Goal: Task Accomplishment & Management: Use online tool/utility

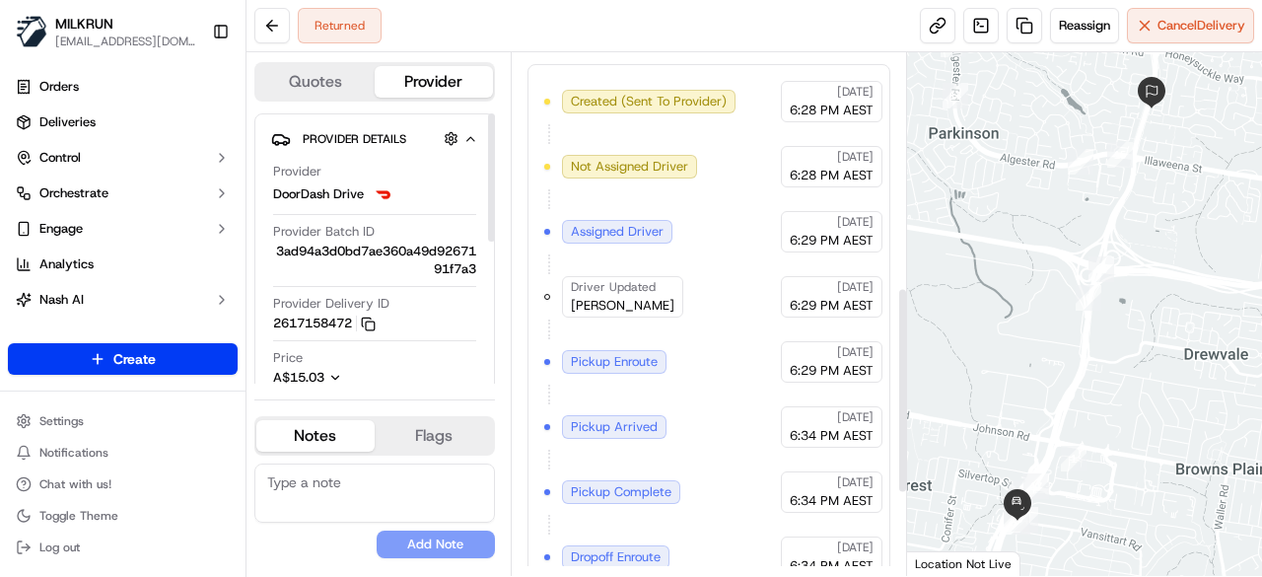
scroll to position [802, 0]
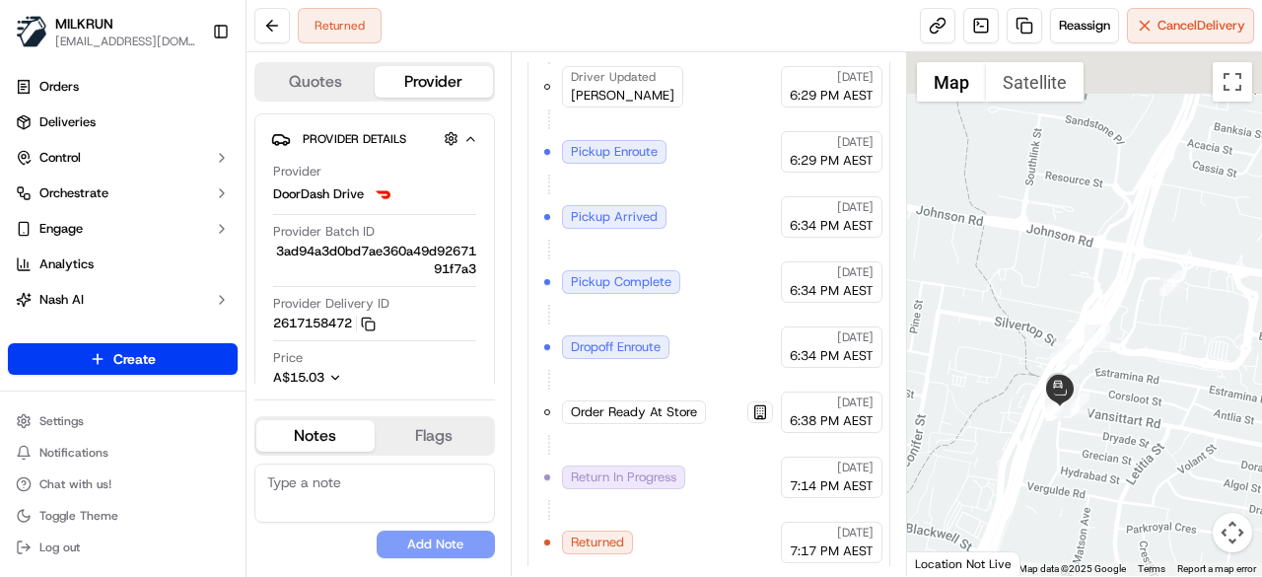
drag, startPoint x: 1188, startPoint y: 224, endPoint x: 1027, endPoint y: 446, distance: 274.6
click at [1043, 429] on div "Status : Dropoff Enroute Date : 09/16/2025 07:13 PM" at bounding box center [1085, 314] width 356 height 524
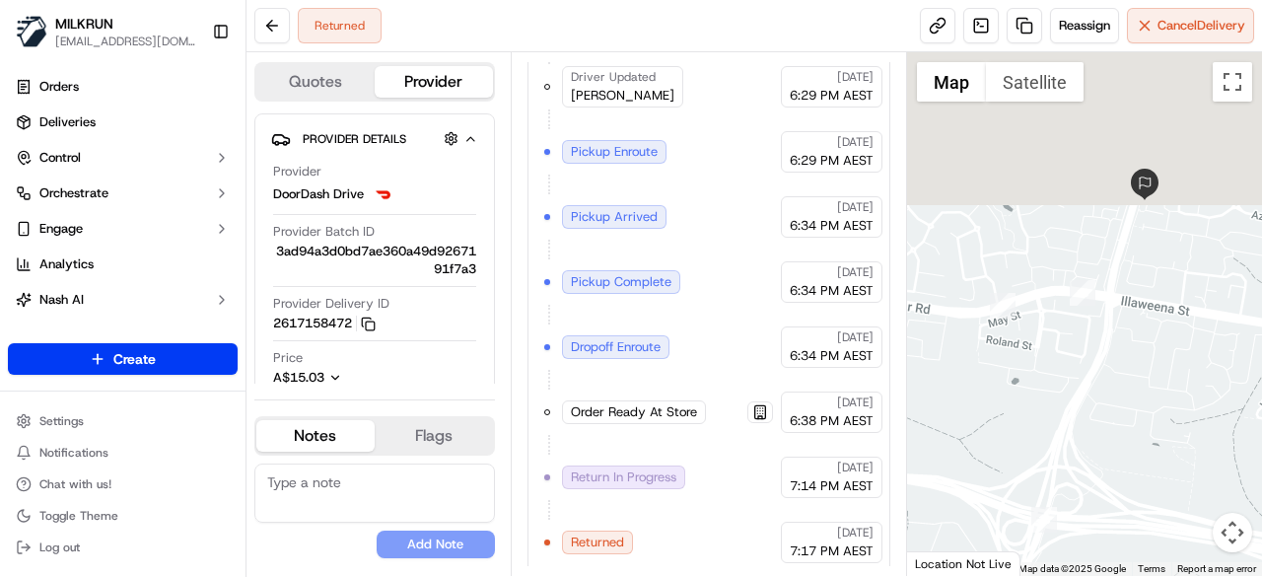
drag, startPoint x: 1056, startPoint y: 371, endPoint x: 1188, endPoint y: 530, distance: 206.6
click at [1188, 530] on div at bounding box center [1085, 314] width 356 height 524
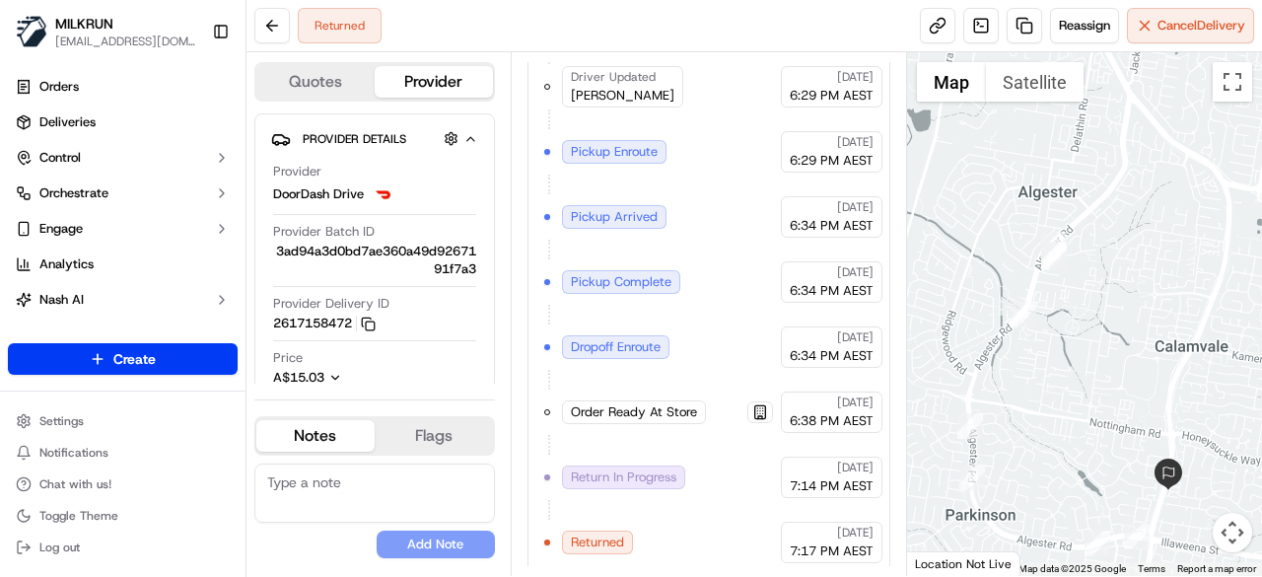
drag, startPoint x: 1024, startPoint y: 257, endPoint x: 1047, endPoint y: 413, distance: 157.6
click at [1047, 413] on div at bounding box center [1085, 314] width 356 height 524
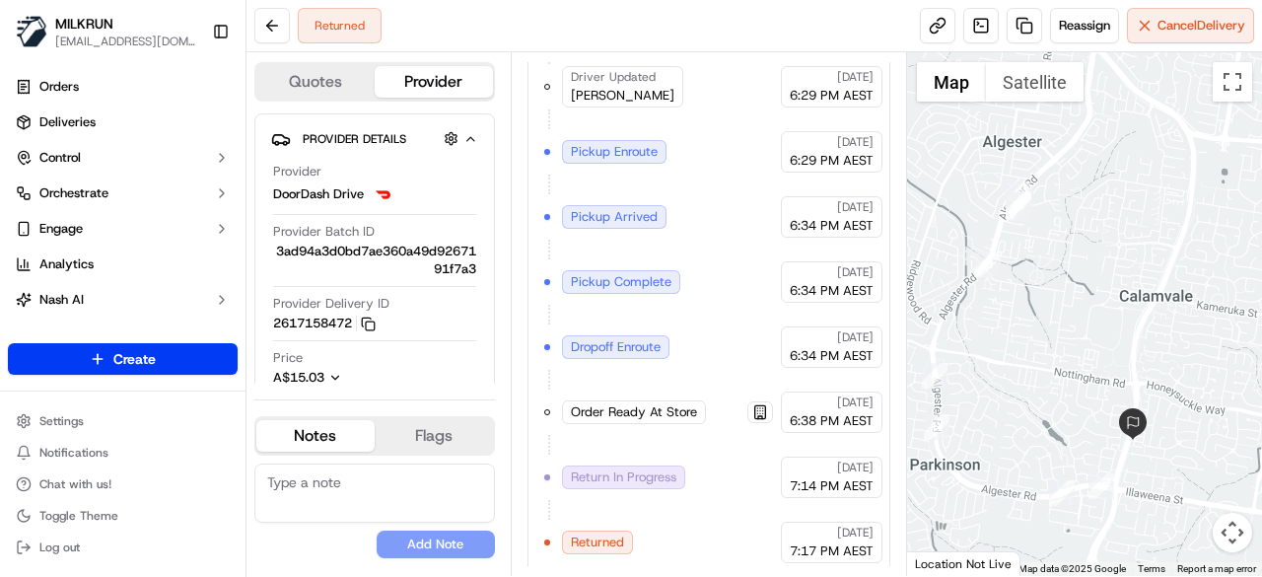
drag, startPoint x: 1128, startPoint y: 338, endPoint x: 1109, endPoint y: 288, distance: 54.0
click at [1109, 288] on div at bounding box center [1085, 314] width 356 height 524
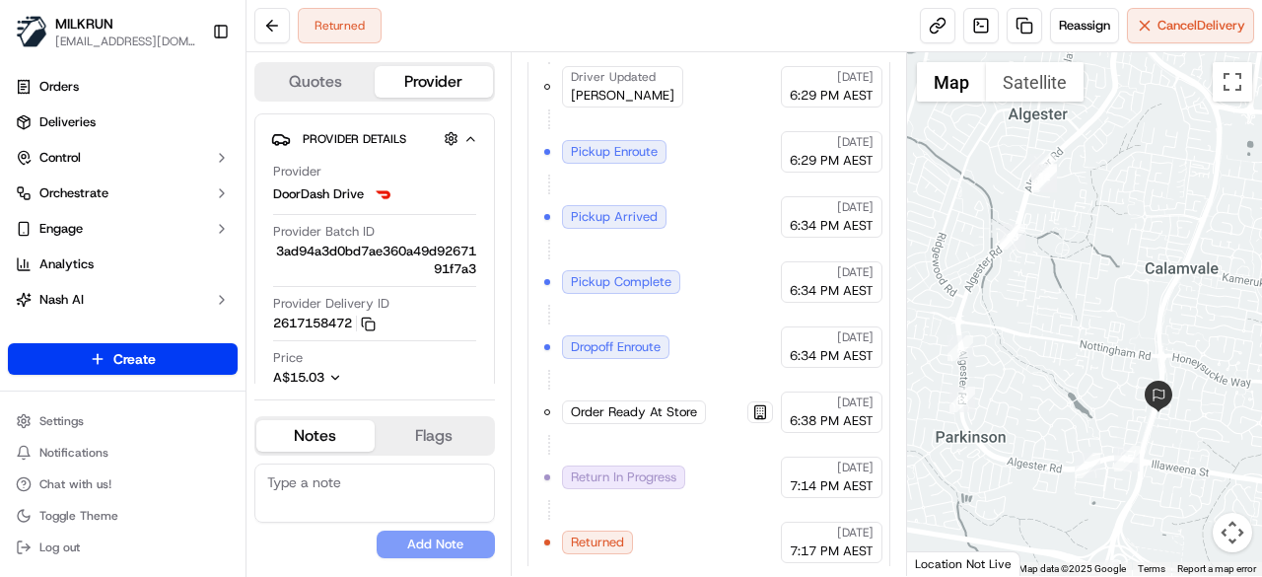
drag, startPoint x: 984, startPoint y: 177, endPoint x: 1040, endPoint y: 208, distance: 63.6
click at [1040, 208] on div at bounding box center [1085, 314] width 356 height 524
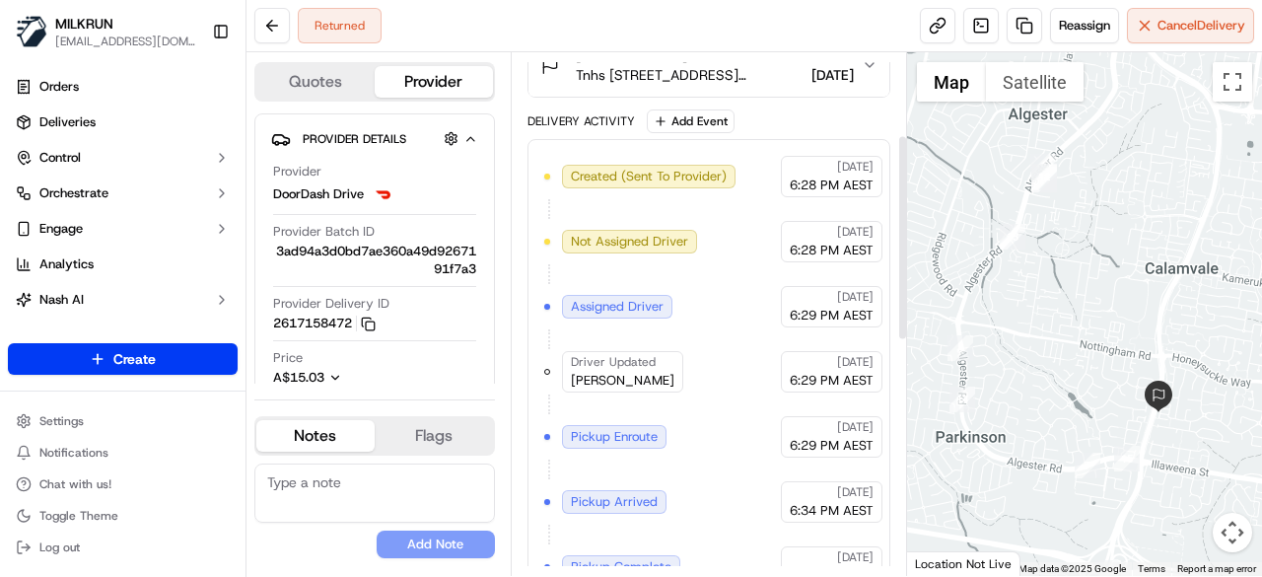
scroll to position [210, 0]
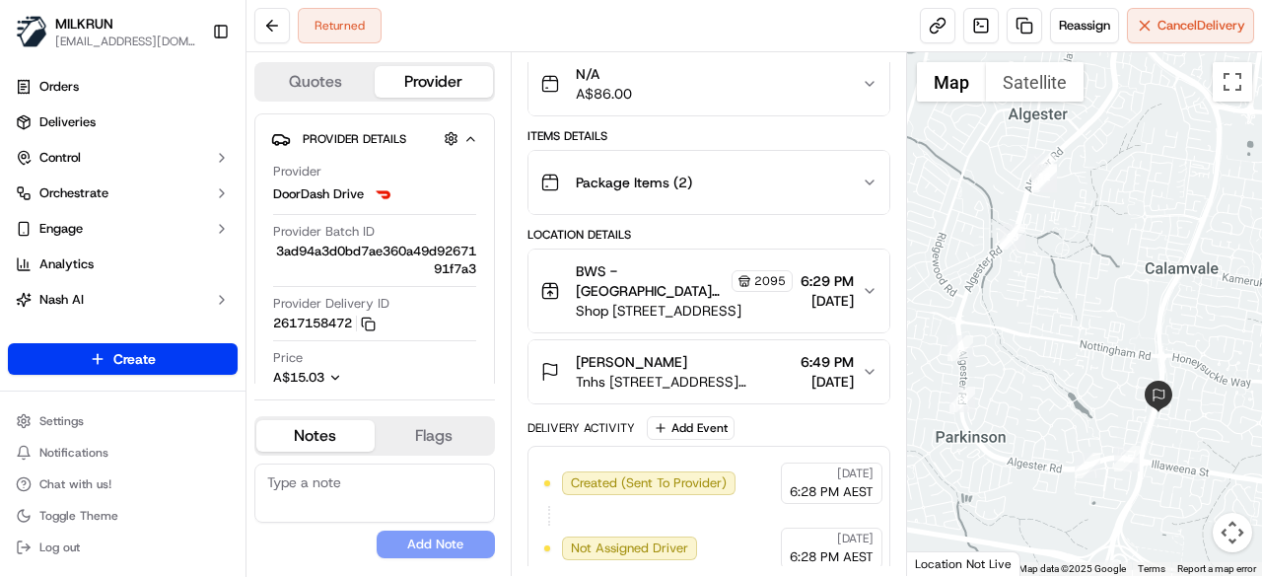
click at [875, 366] on icon "button" at bounding box center [870, 372] width 16 height 16
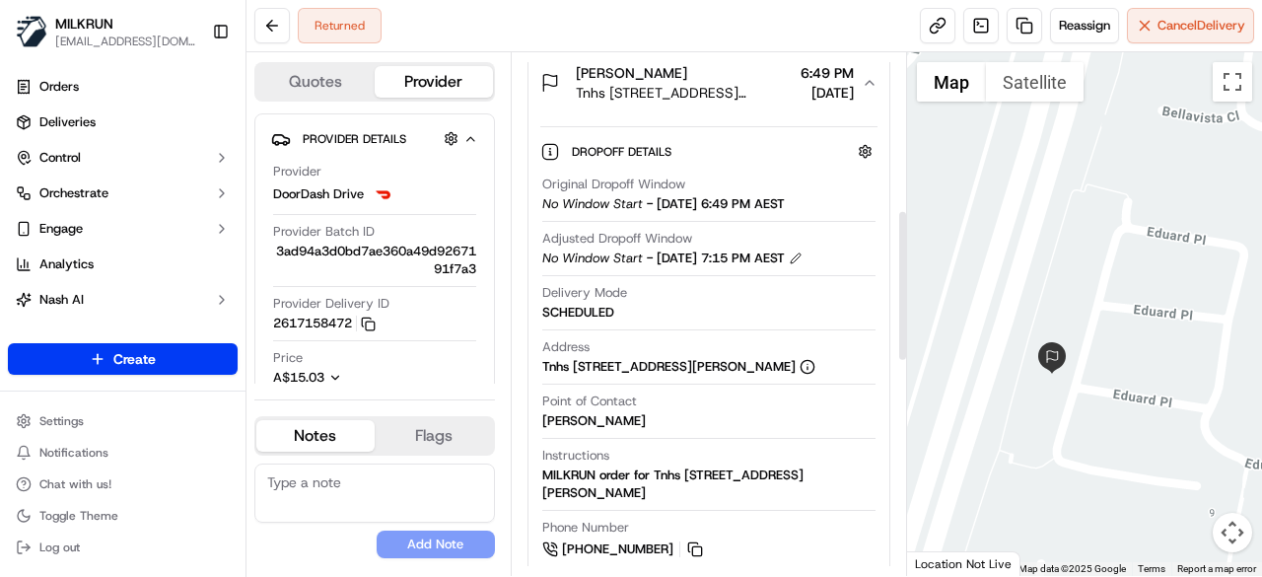
scroll to position [493, 0]
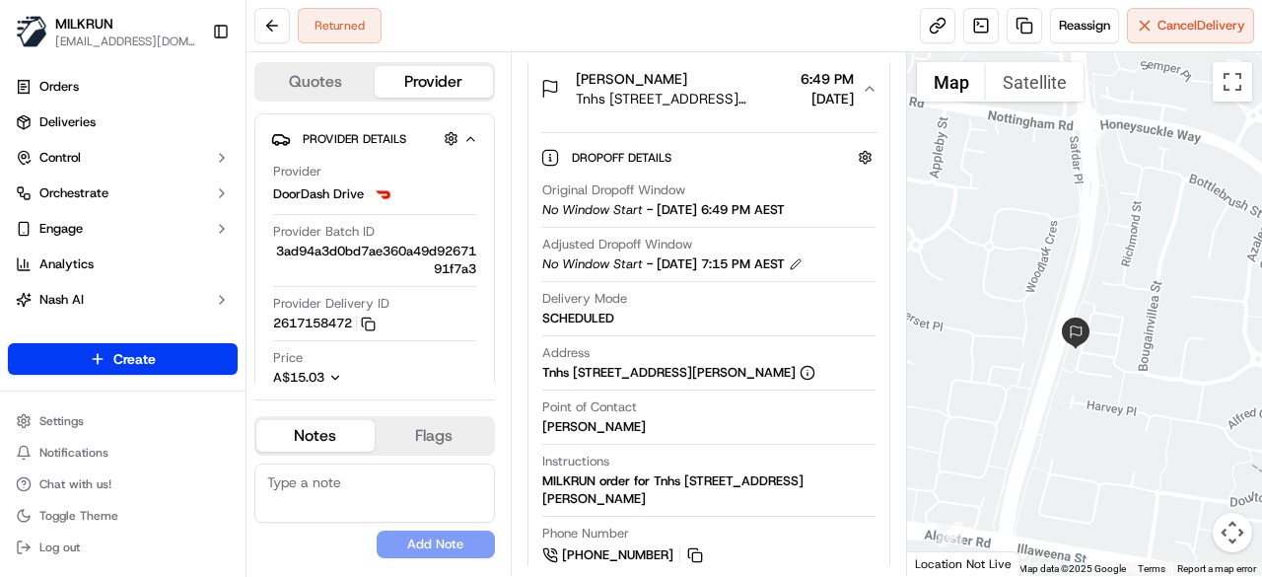
drag, startPoint x: 1048, startPoint y: 440, endPoint x: 1124, endPoint y: 419, distance: 78.7
click at [1124, 419] on div at bounding box center [1085, 314] width 356 height 524
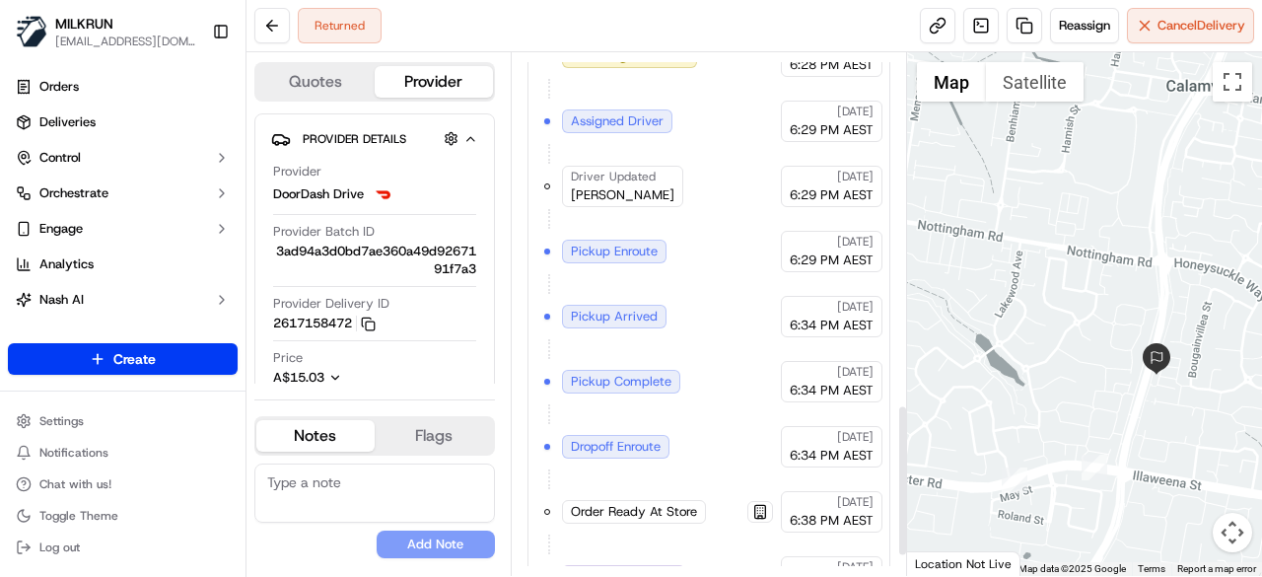
scroll to position [1282, 0]
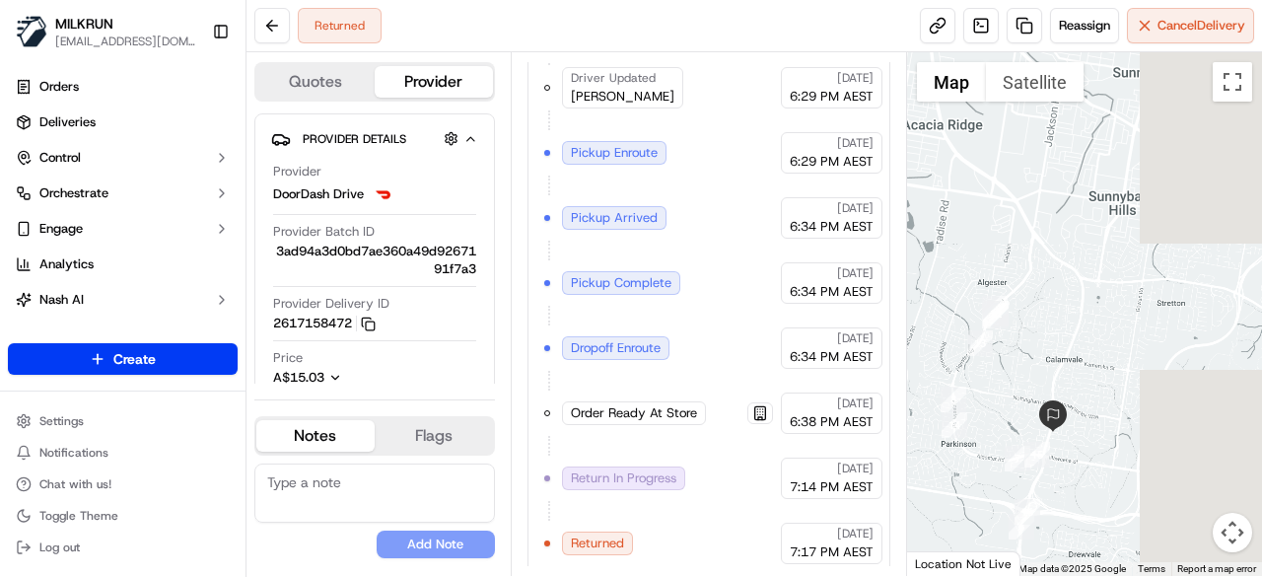
drag, startPoint x: 1042, startPoint y: 511, endPoint x: 1053, endPoint y: 316, distance: 195.6
click at [1053, 316] on div at bounding box center [1085, 314] width 356 height 524
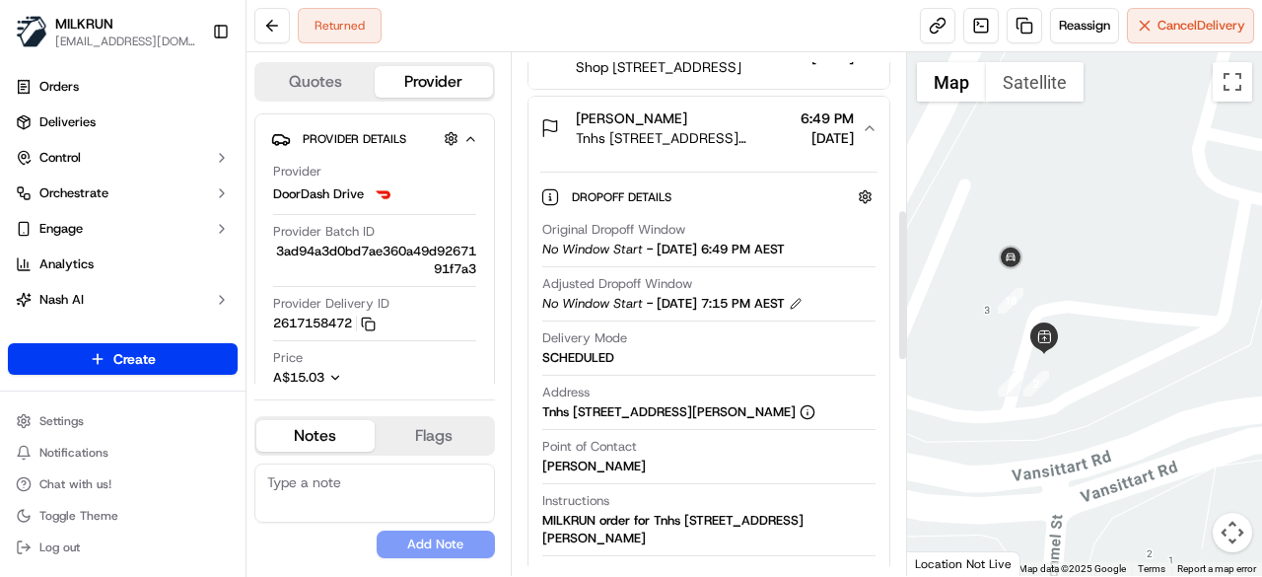
scroll to position [197, 0]
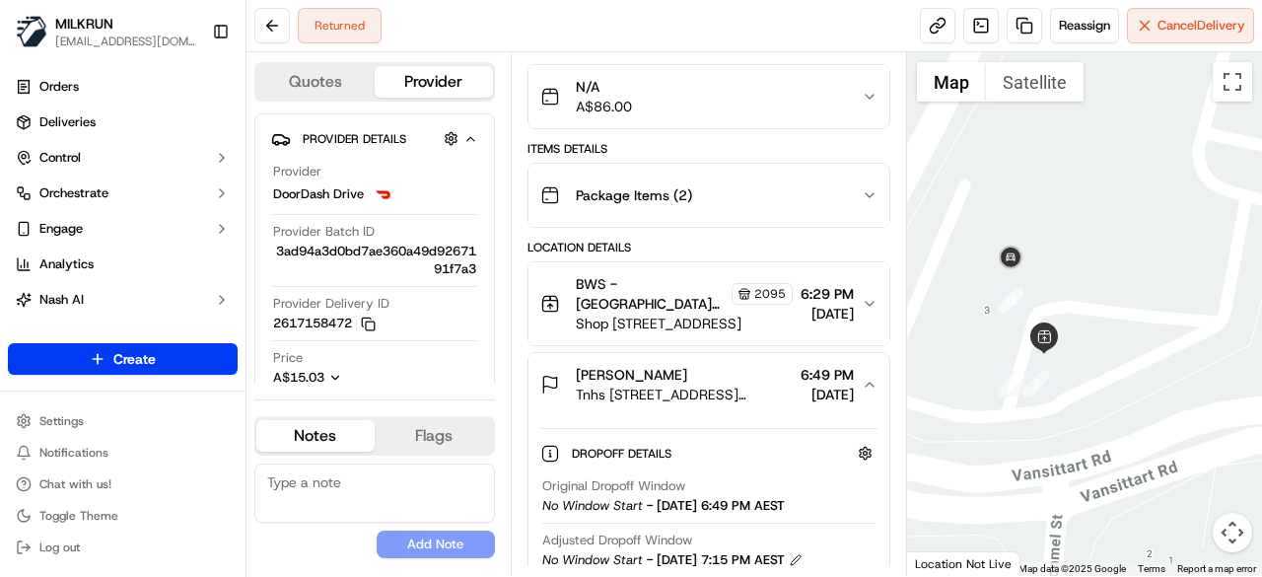
drag, startPoint x: 699, startPoint y: 372, endPoint x: 562, endPoint y: 368, distance: 137.2
click at [562, 368] on div "Arjoon Bhardwaj Tnhs 84/9 Eduard Place, Calamvale, QLD 4116, AU" at bounding box center [666, 384] width 252 height 39
copy span "Arjoon Bhardwaj"
click at [261, 22] on button at bounding box center [272, 26] width 36 height 36
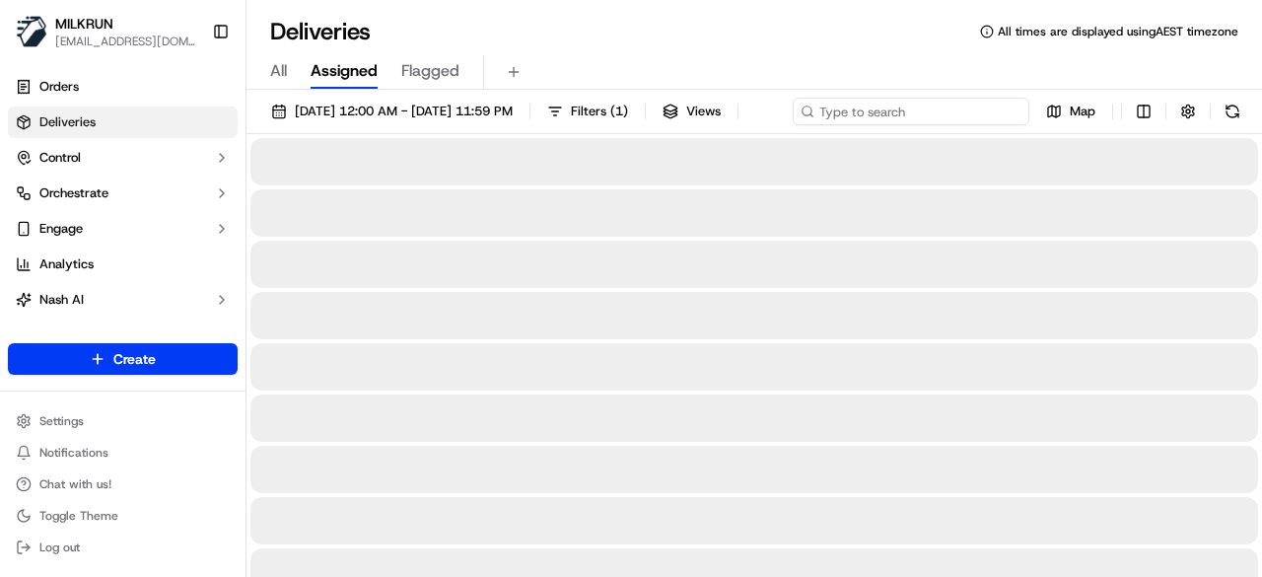
click at [933, 108] on input at bounding box center [911, 112] width 237 height 28
paste input "Arjoon Bhardwaj"
type input "Arjoon Bhardwaj"
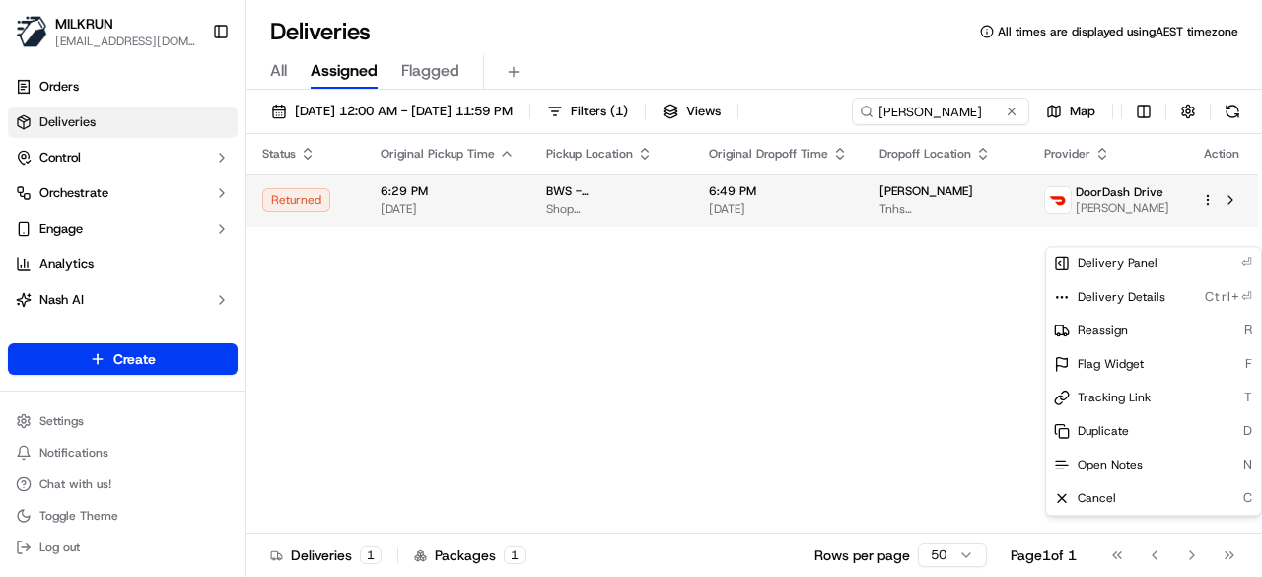
click at [1202, 236] on html "MILKRUN kperera1@woolworths.com.au Toggle Sidebar Orders Deliveries Control Orc…" at bounding box center [631, 288] width 1262 height 577
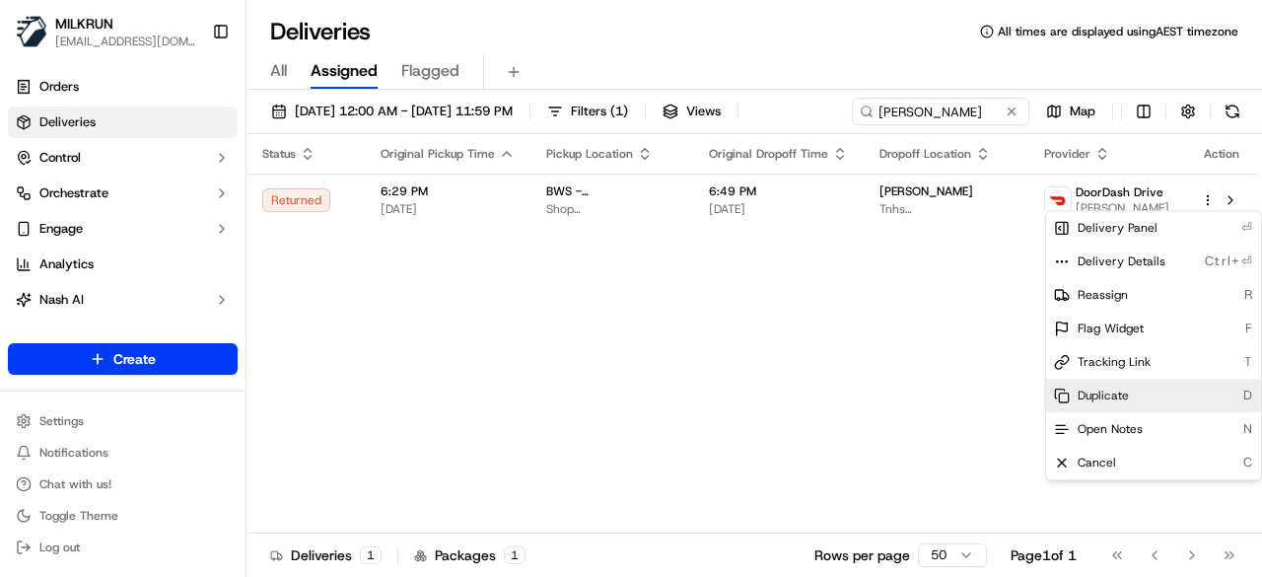
click at [1118, 402] on span "Duplicate" at bounding box center [1103, 396] width 51 height 16
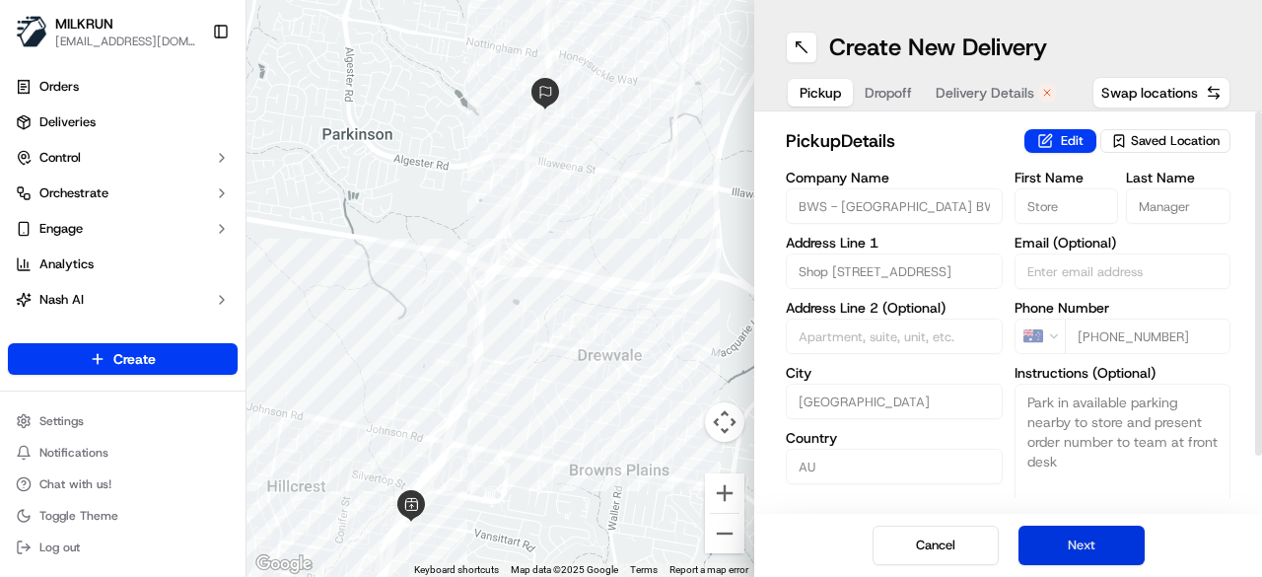
click at [1103, 541] on button "Next" at bounding box center [1082, 545] width 126 height 39
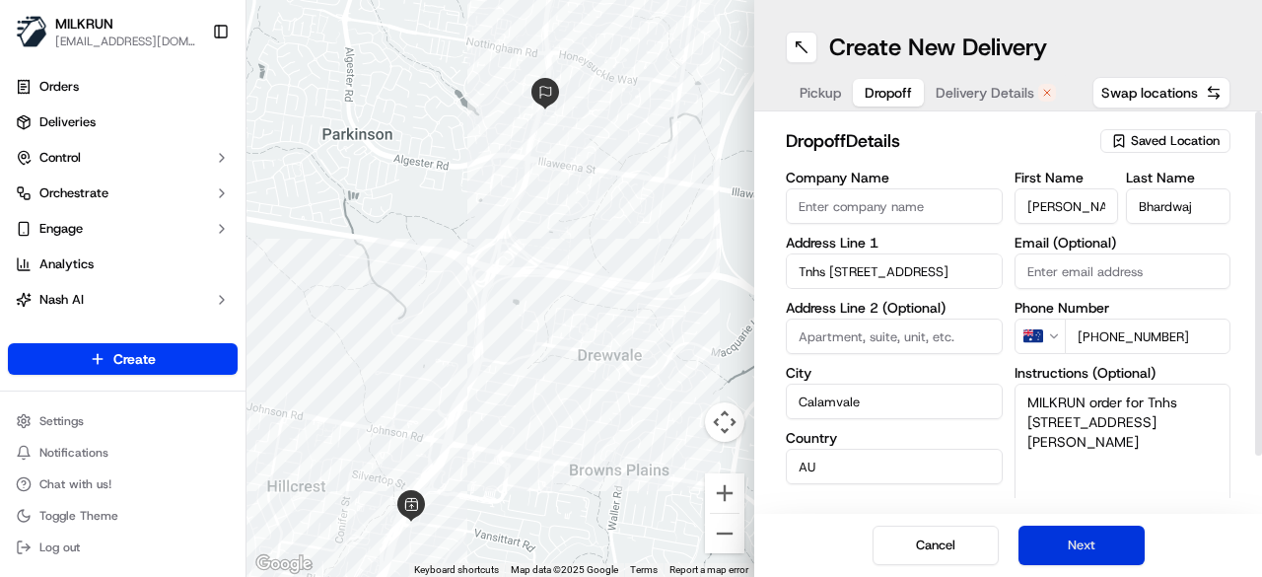
click at [1103, 541] on button "Next" at bounding box center [1082, 545] width 126 height 39
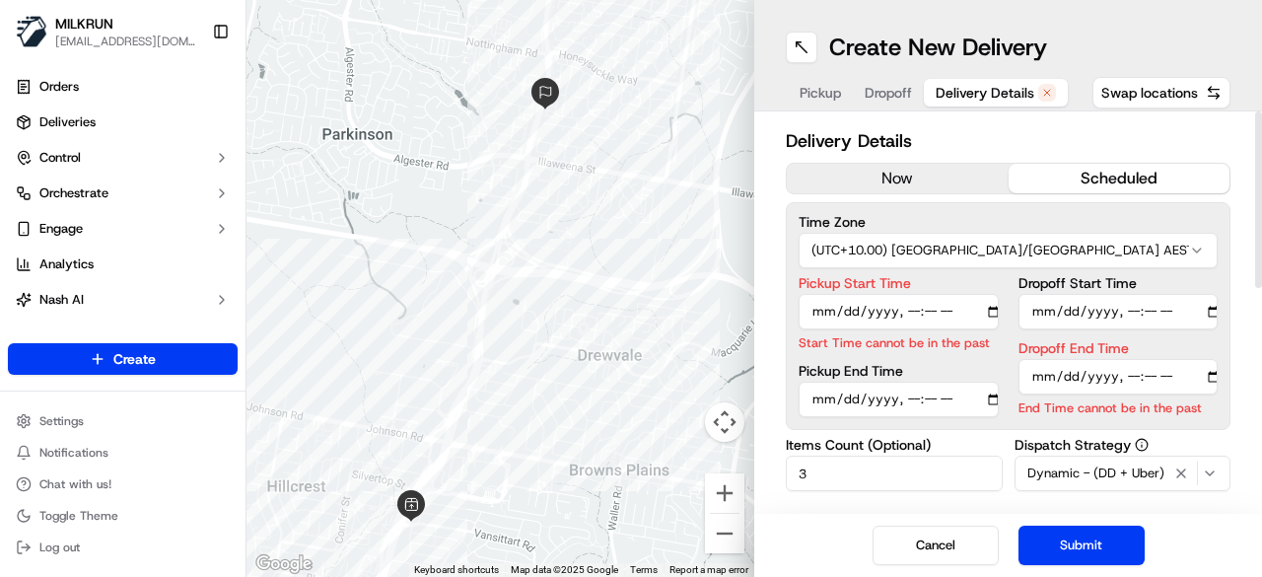
click at [933, 169] on button "now" at bounding box center [898, 179] width 222 height 30
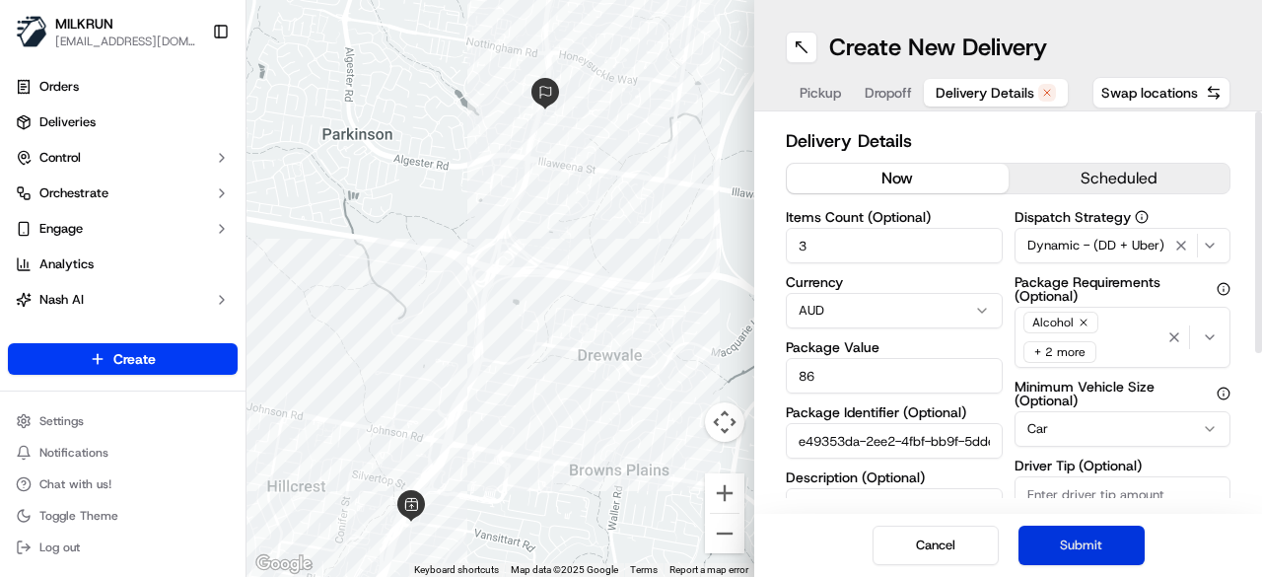
click at [1077, 543] on button "Submit" at bounding box center [1082, 545] width 126 height 39
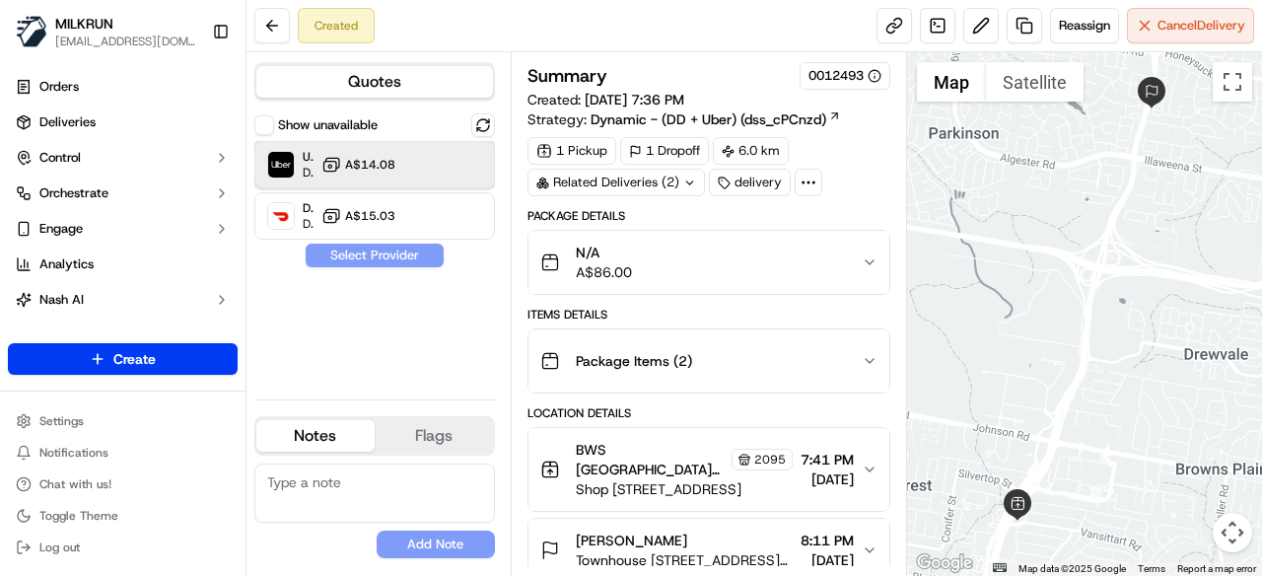
click at [433, 171] on div "Uber Dropoff ETA 23 minutes A$14.08" at bounding box center [374, 164] width 241 height 47
click at [420, 252] on button "Assign Provider" at bounding box center [375, 256] width 140 height 24
click at [890, 26] on link at bounding box center [895, 26] width 36 height 36
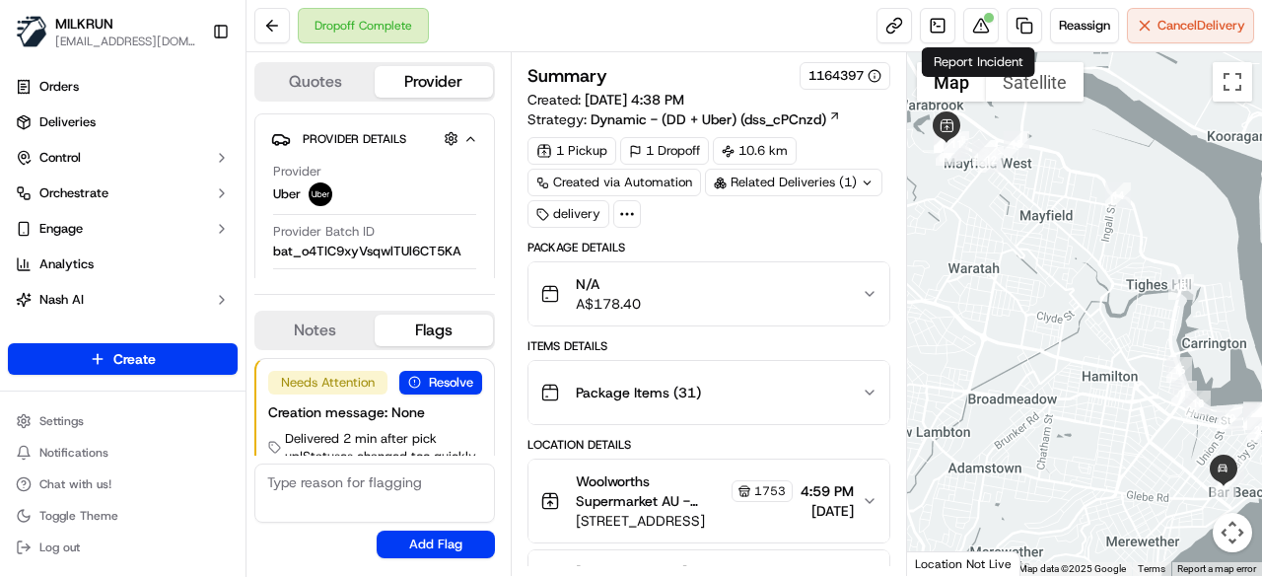
scroll to position [49, 0]
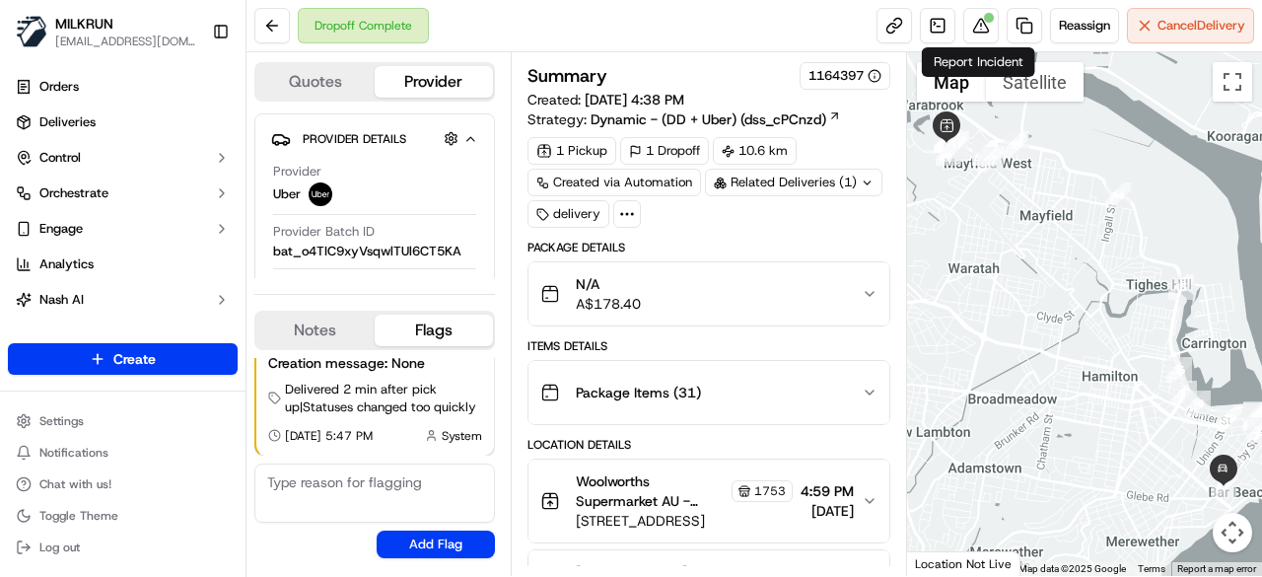
click at [978, 19] on button at bounding box center [982, 26] width 36 height 36
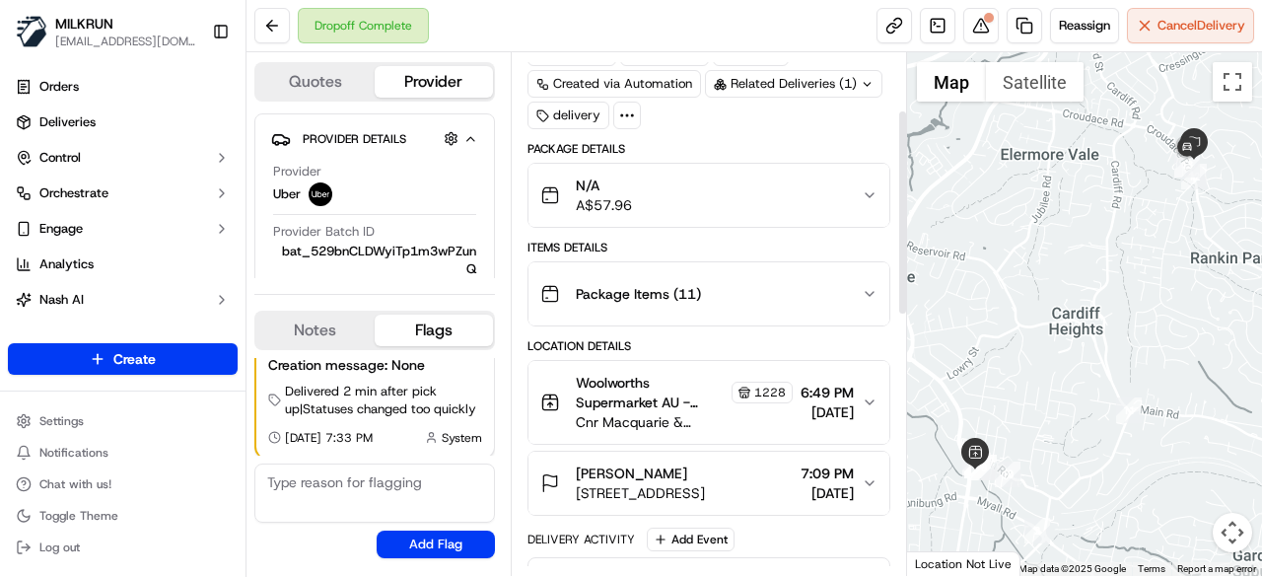
scroll to position [197, 0]
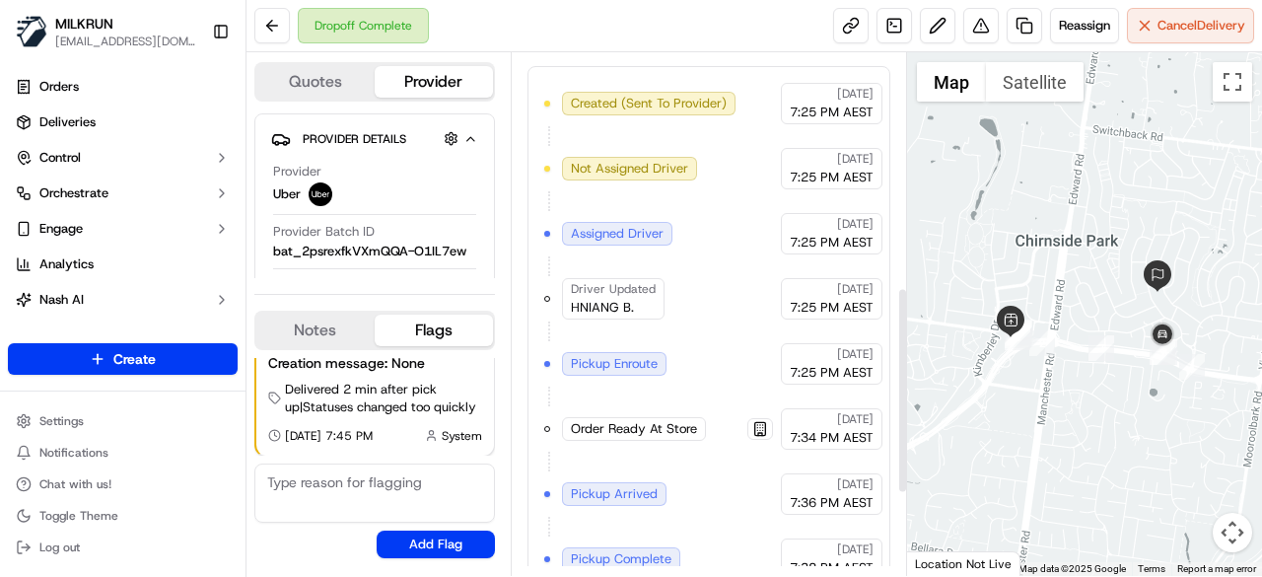
scroll to position [592, 0]
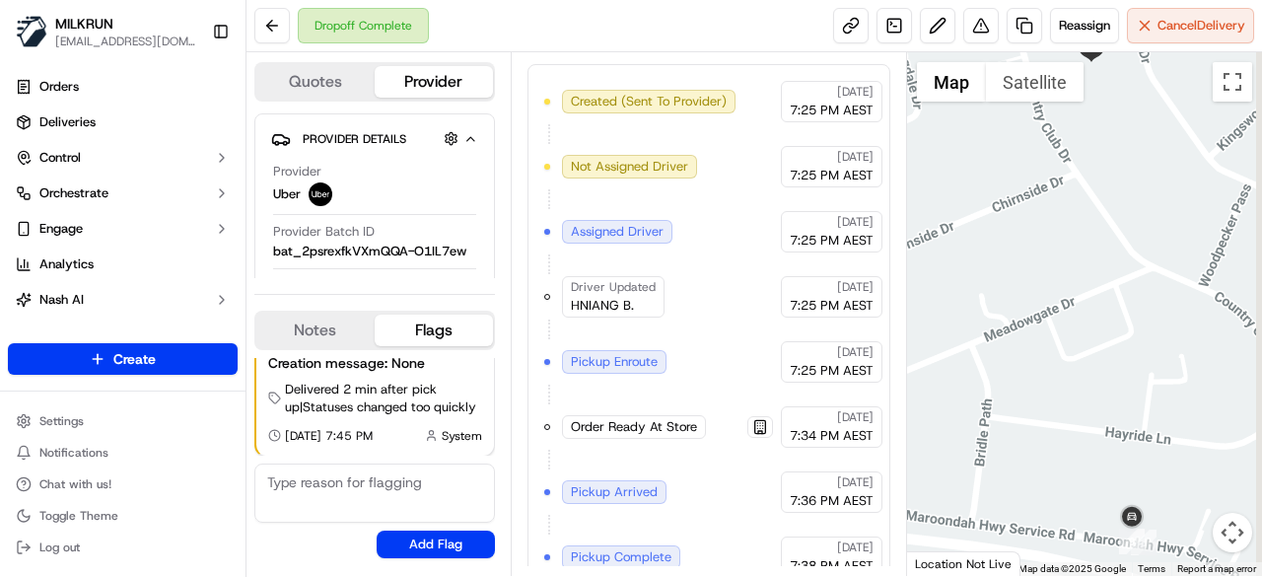
drag, startPoint x: 1180, startPoint y: 286, endPoint x: 1056, endPoint y: 212, distance: 143.8
click at [1056, 212] on div at bounding box center [1085, 314] width 356 height 524
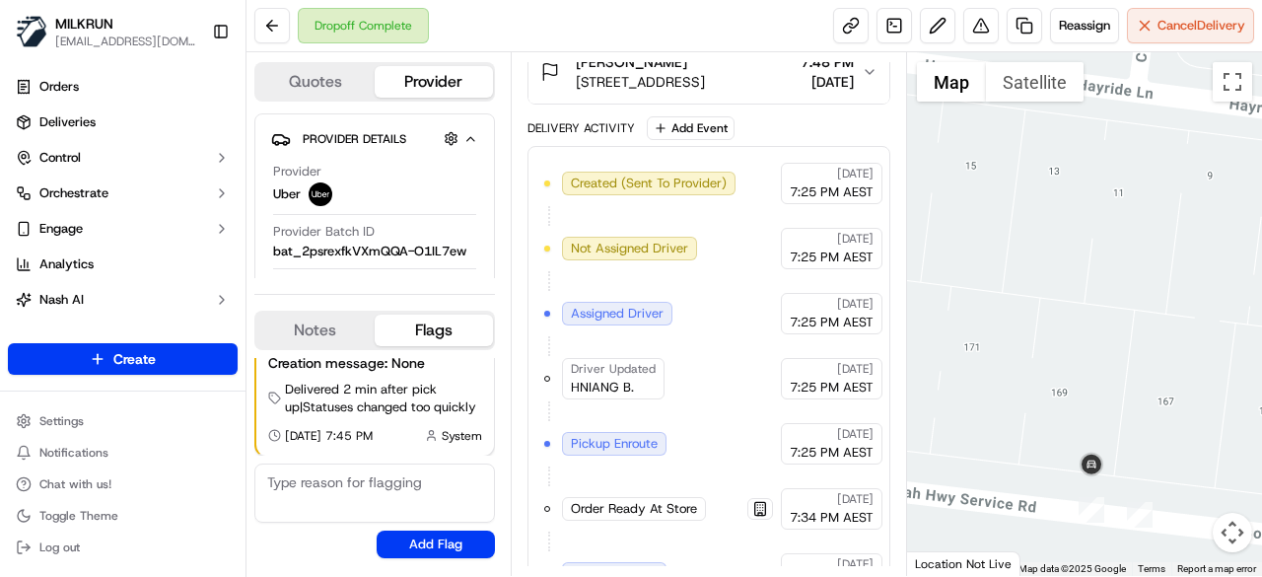
scroll to position [802, 0]
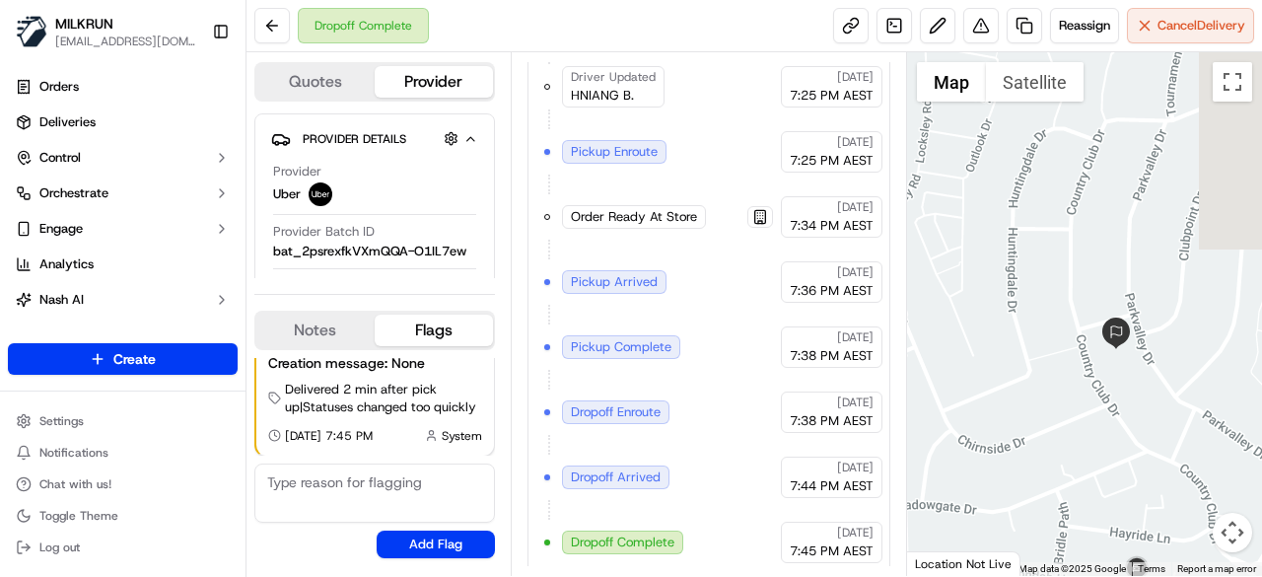
drag, startPoint x: 1111, startPoint y: 175, endPoint x: 1184, endPoint y: 513, distance: 346.1
click at [1184, 513] on div at bounding box center [1085, 314] width 356 height 524
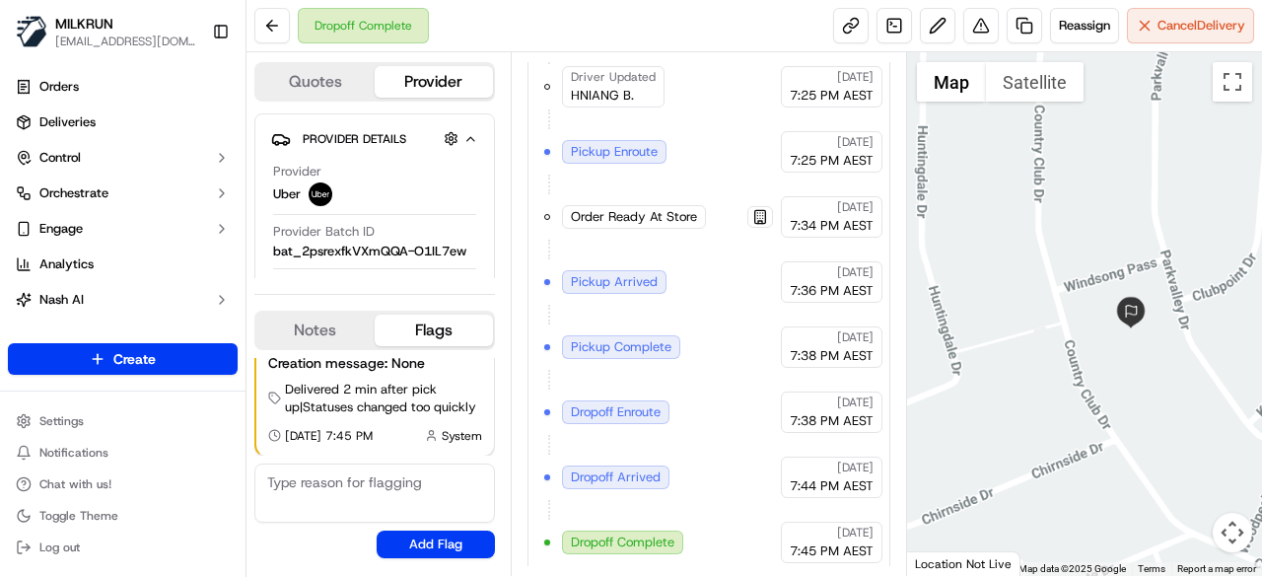
drag, startPoint x: 1085, startPoint y: 472, endPoint x: 996, endPoint y: 188, distance: 297.6
click at [1010, 220] on div at bounding box center [1085, 314] width 356 height 524
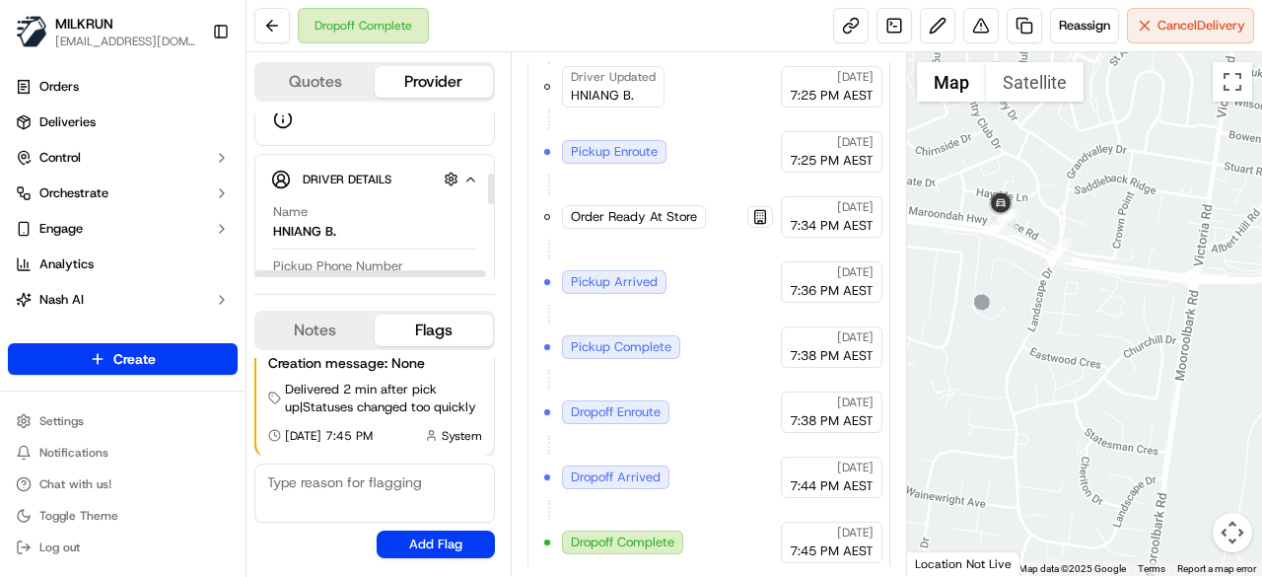
scroll to position [323, 0]
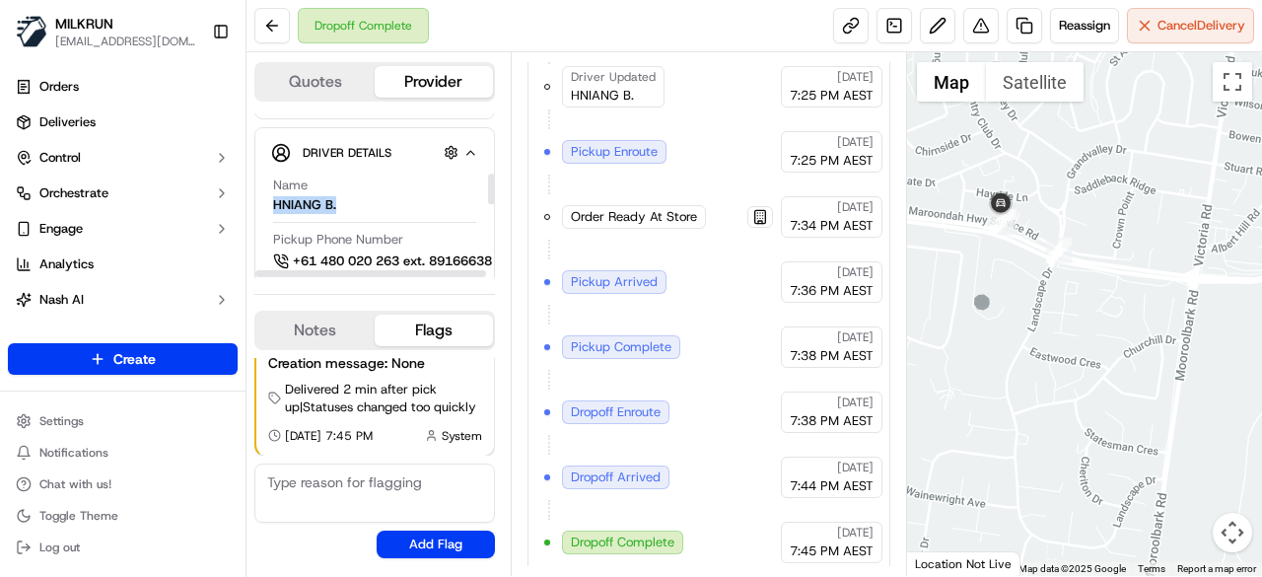
drag, startPoint x: 272, startPoint y: 202, endPoint x: 392, endPoint y: 202, distance: 119.3
click at [392, 202] on div "Name HNIANG B." at bounding box center [374, 195] width 203 height 37
copy div "HNIANG B."
click at [269, 29] on button at bounding box center [272, 26] width 36 height 36
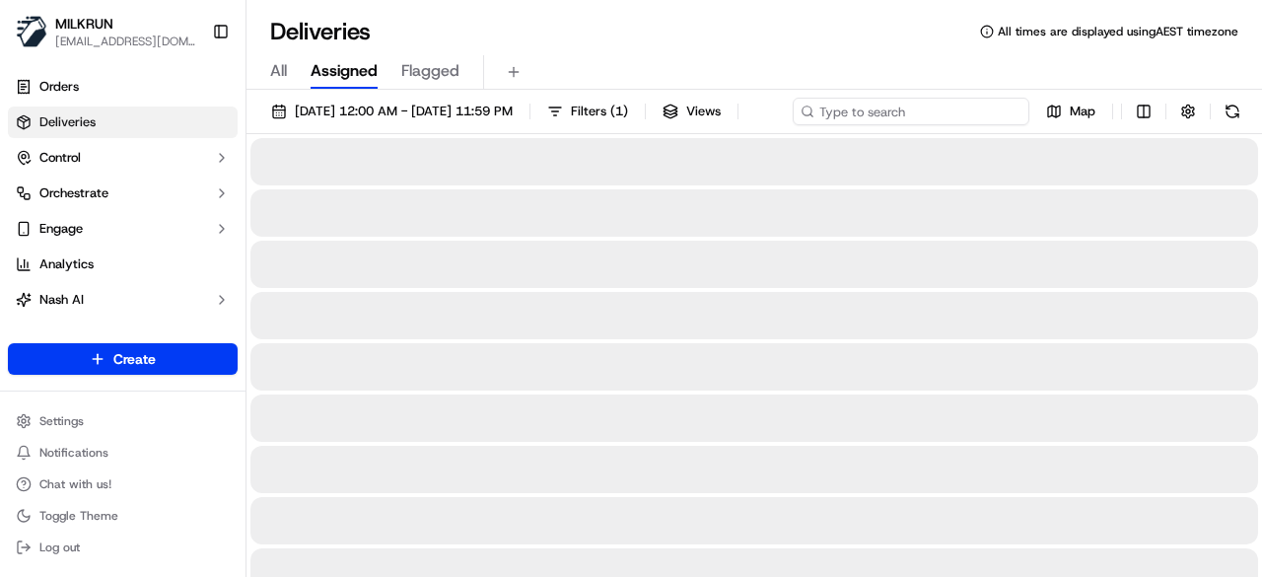
click at [897, 113] on div "16/09/2025 12:00 AM - 16/09/2025 11:59 PM Filters ( 1 ) Views Map" at bounding box center [755, 116] width 1016 height 36
paste input "HNIANG B."
type input "HNIANG B."
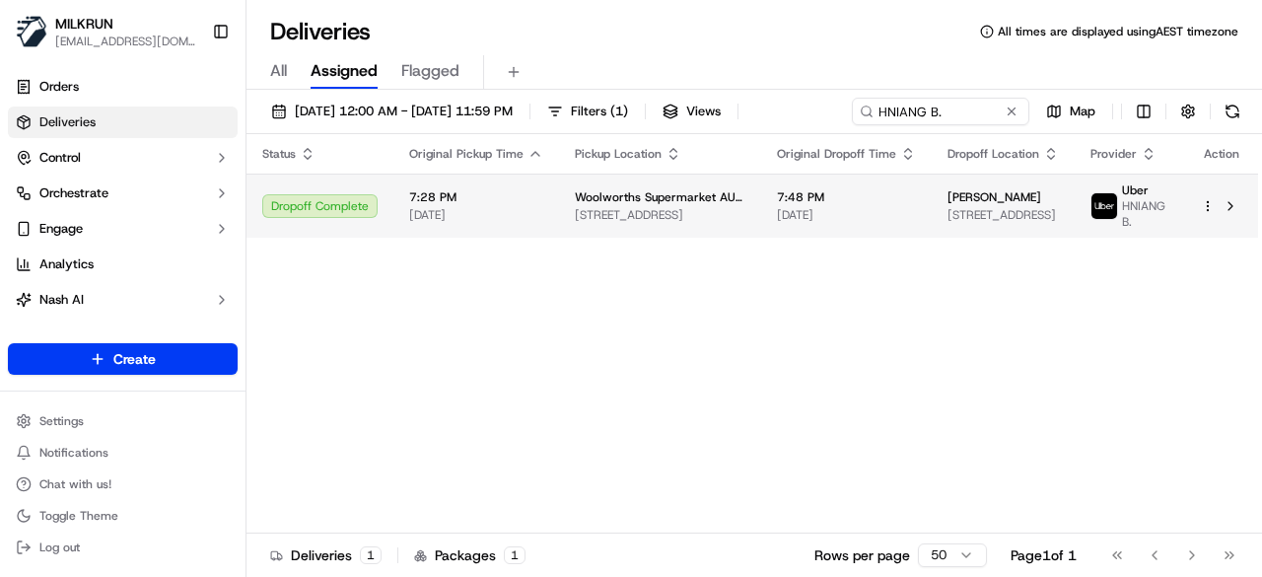
click at [529, 223] on span "[DATE]" at bounding box center [476, 215] width 134 height 16
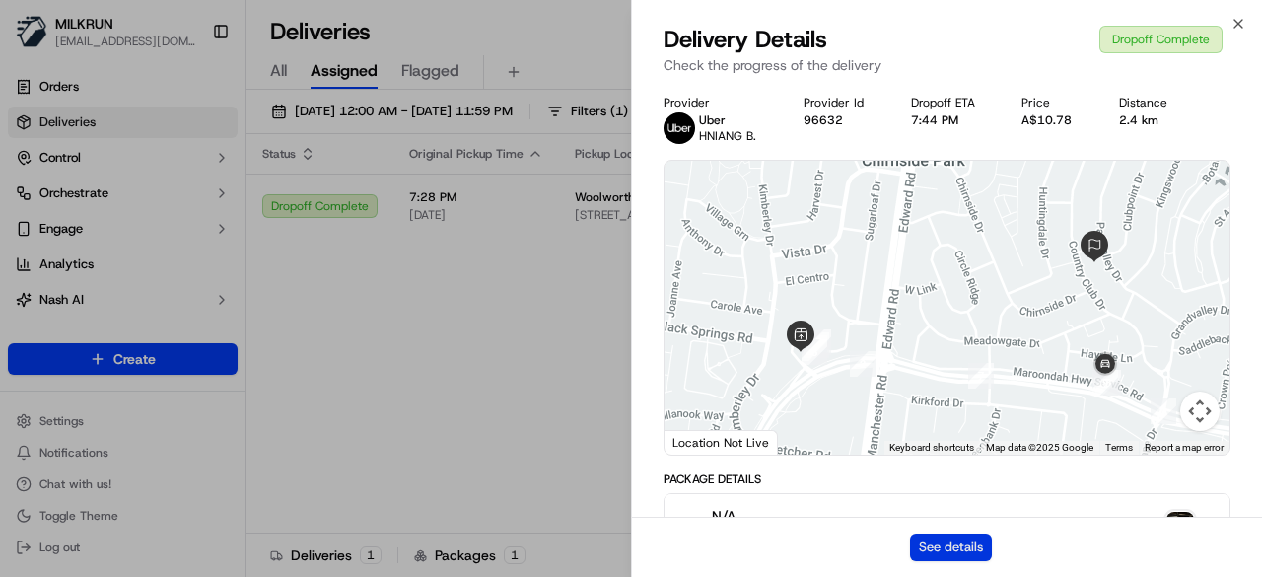
click at [935, 547] on button "See details" at bounding box center [951, 548] width 82 height 28
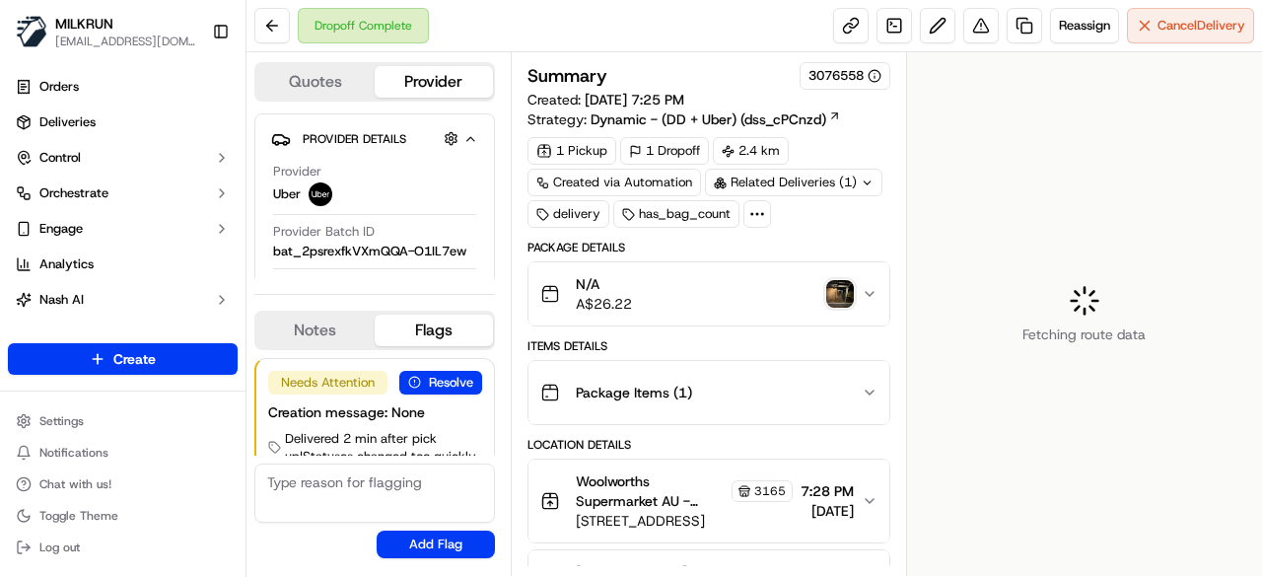
scroll to position [49, 0]
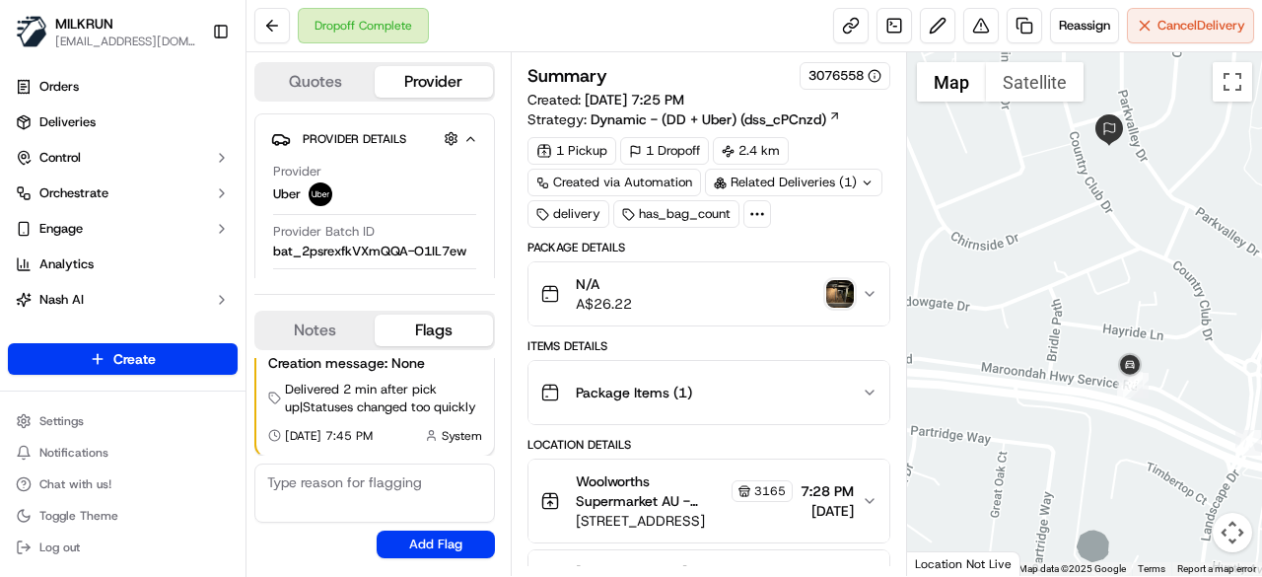
drag, startPoint x: 1211, startPoint y: 300, endPoint x: 1040, endPoint y: 354, distance: 180.0
click at [1041, 353] on div at bounding box center [1085, 314] width 356 height 524
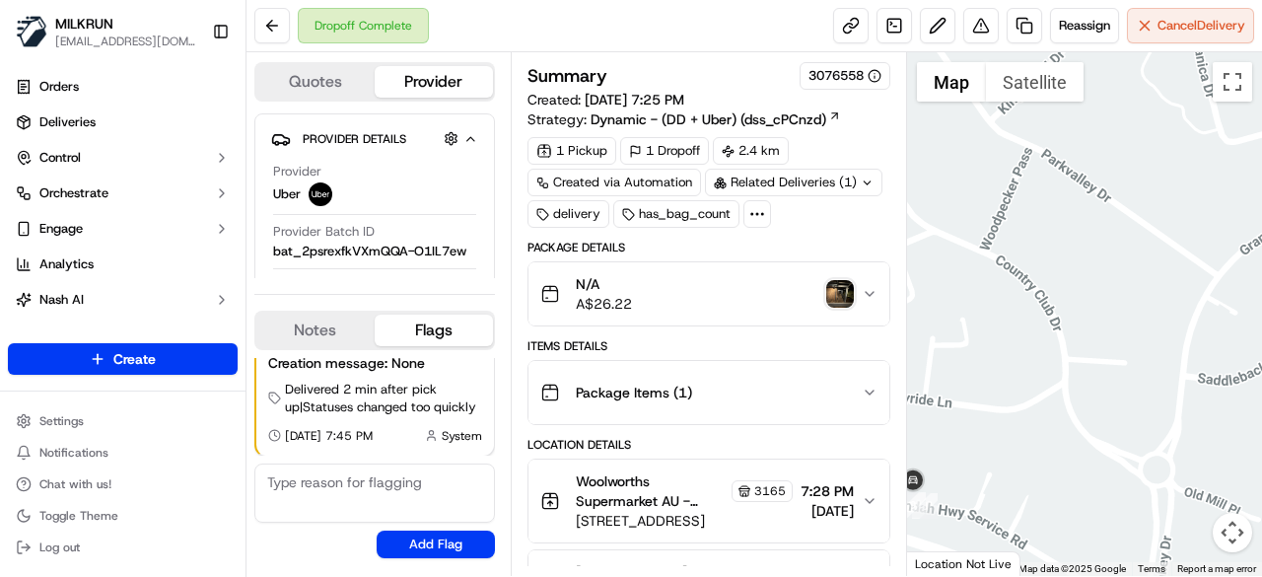
drag, startPoint x: 1018, startPoint y: 363, endPoint x: 1187, endPoint y: 354, distance: 169.9
click at [1187, 354] on div at bounding box center [1085, 314] width 356 height 524
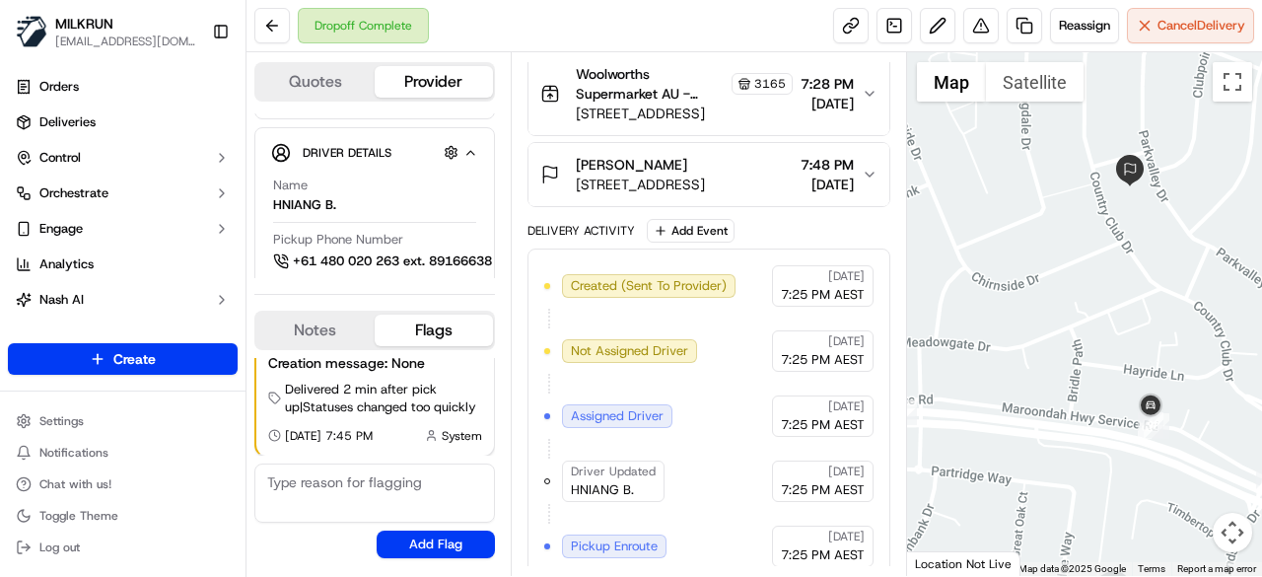
scroll to position [309, 0]
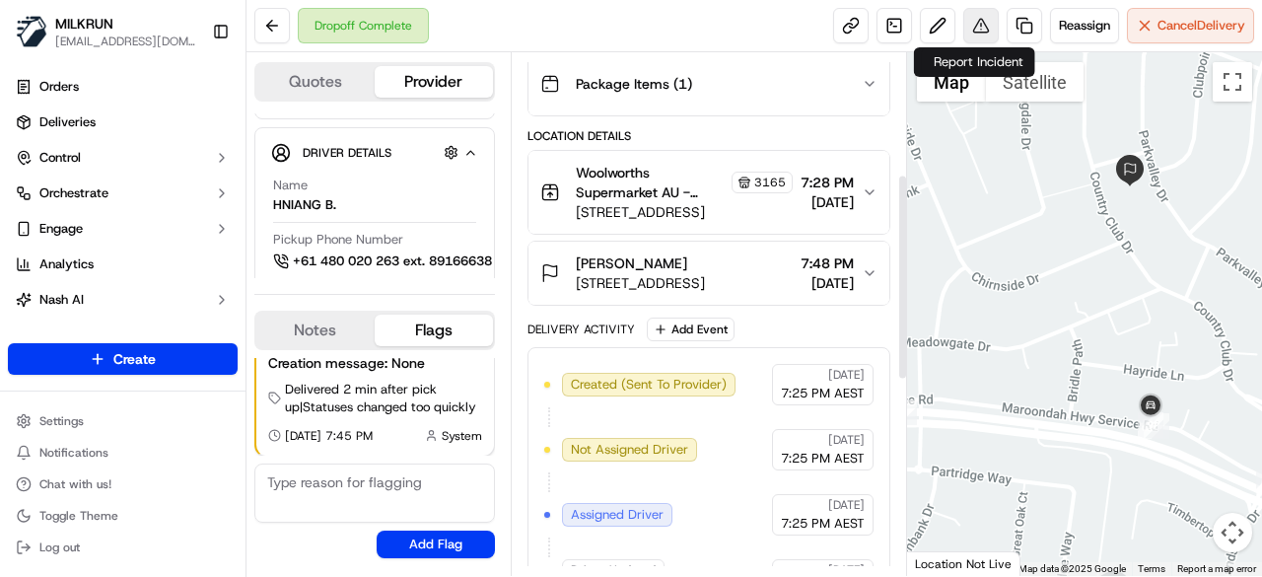
click at [986, 26] on button at bounding box center [982, 26] width 36 height 36
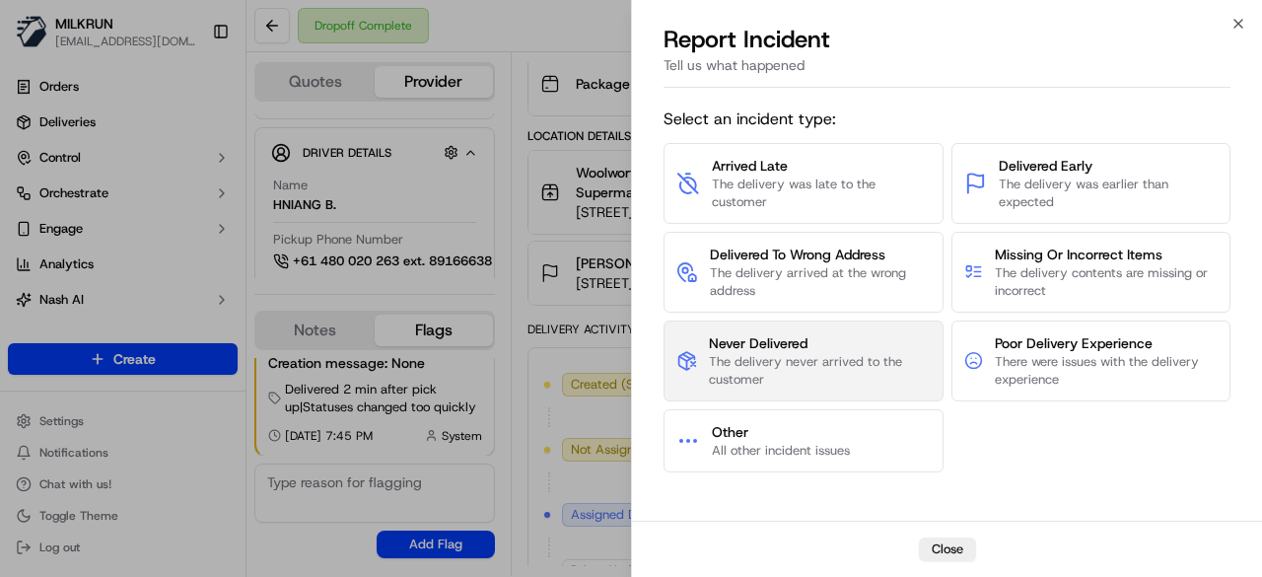
click at [844, 350] on span "Never Delivered" at bounding box center [819, 343] width 221 height 20
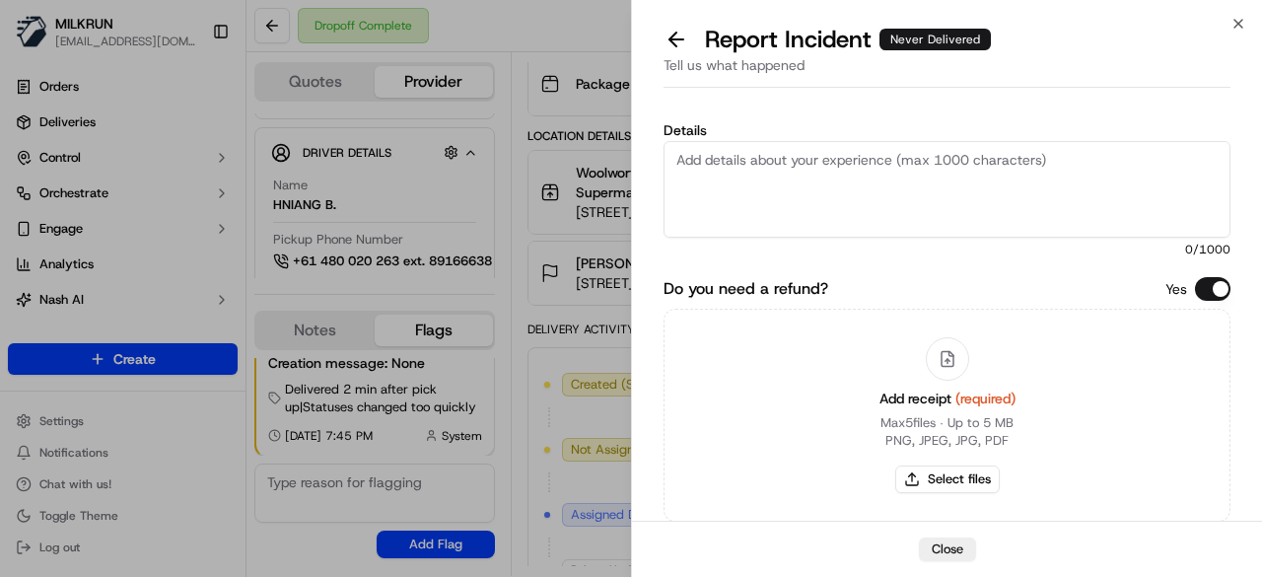
click at [848, 179] on textarea "Details" at bounding box center [947, 189] width 567 height 97
type textarea "Customer did not receive the order. Wrong house on the proof of delivery photo."
click at [959, 477] on button "Select files" at bounding box center [948, 480] width 105 height 28
type input "C:\fakepath\59.png"
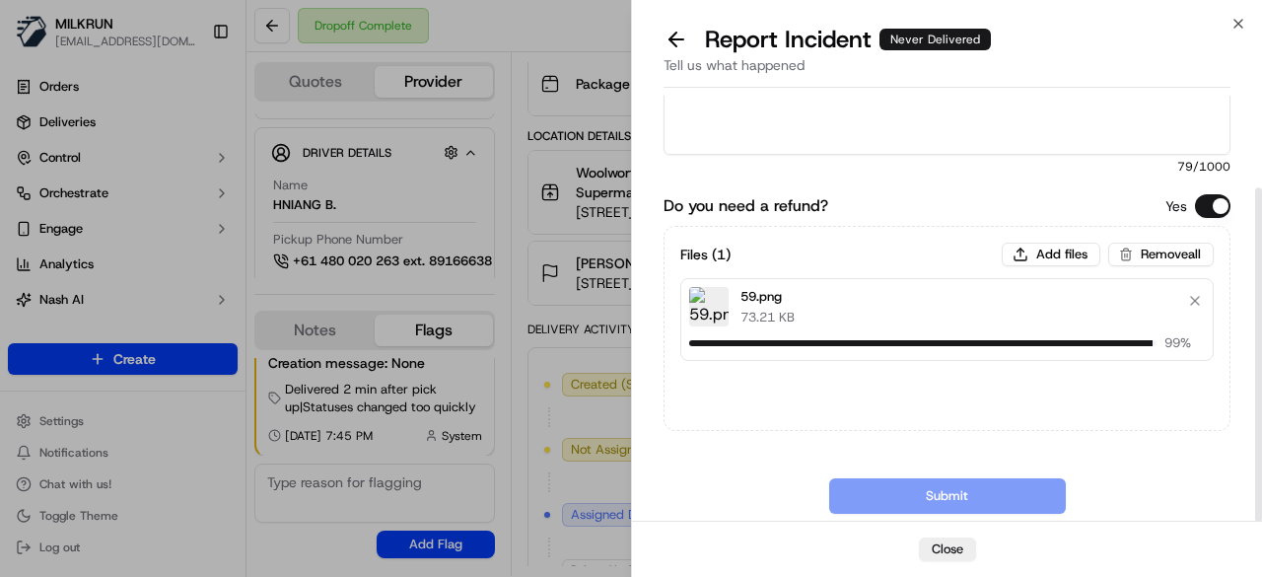
scroll to position [117, 0]
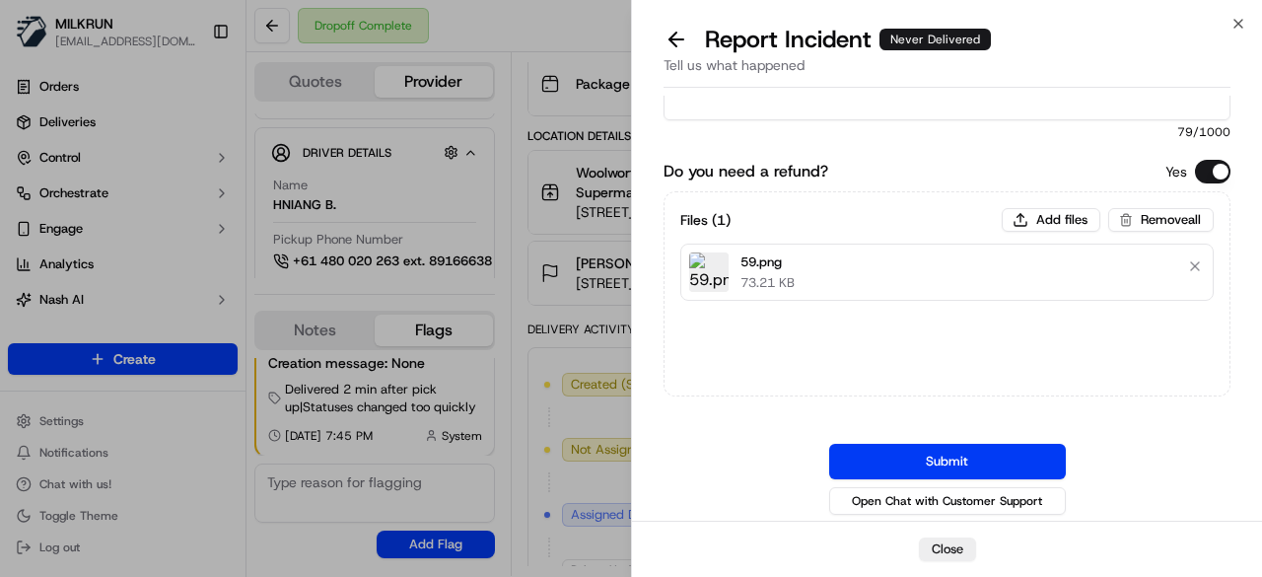
click at [951, 467] on button "Submit" at bounding box center [947, 462] width 237 height 36
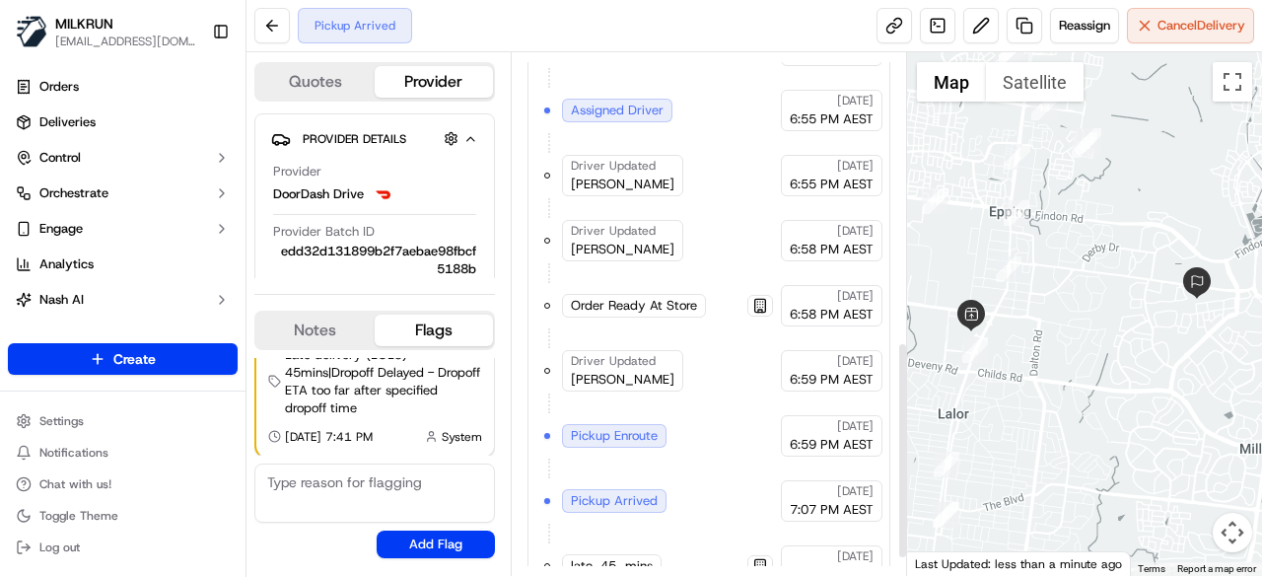
scroll to position [738, 0]
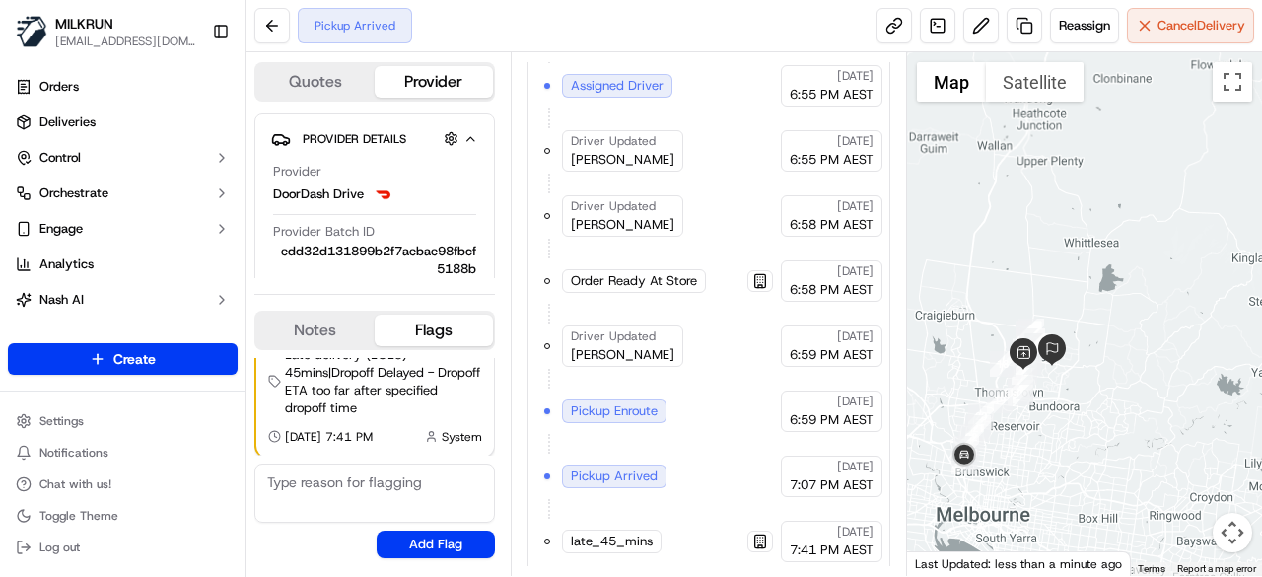
drag, startPoint x: 964, startPoint y: 441, endPoint x: 993, endPoint y: 426, distance: 33.1
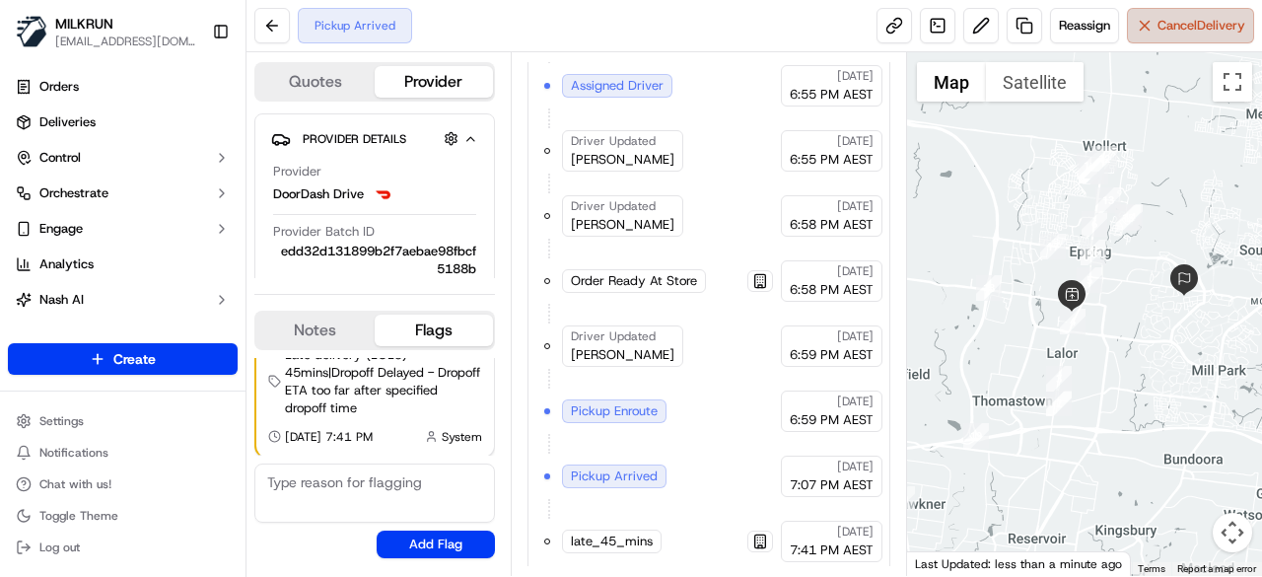
click at [1176, 25] on span "Cancel Delivery" at bounding box center [1202, 26] width 88 height 18
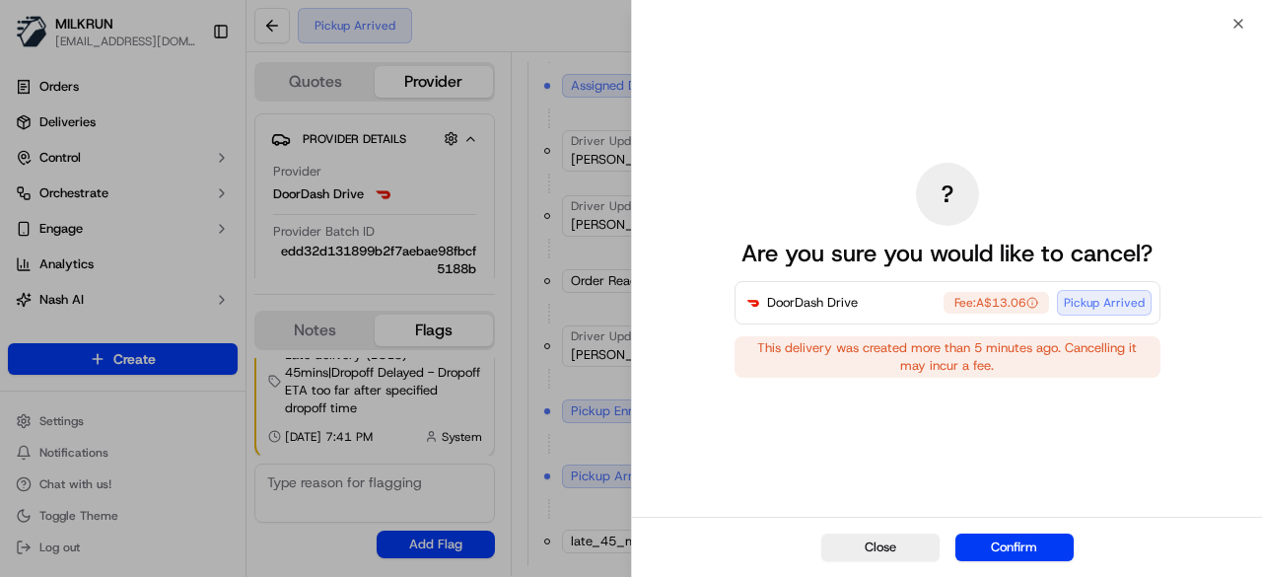
click at [998, 549] on button "Confirm" at bounding box center [1015, 548] width 118 height 28
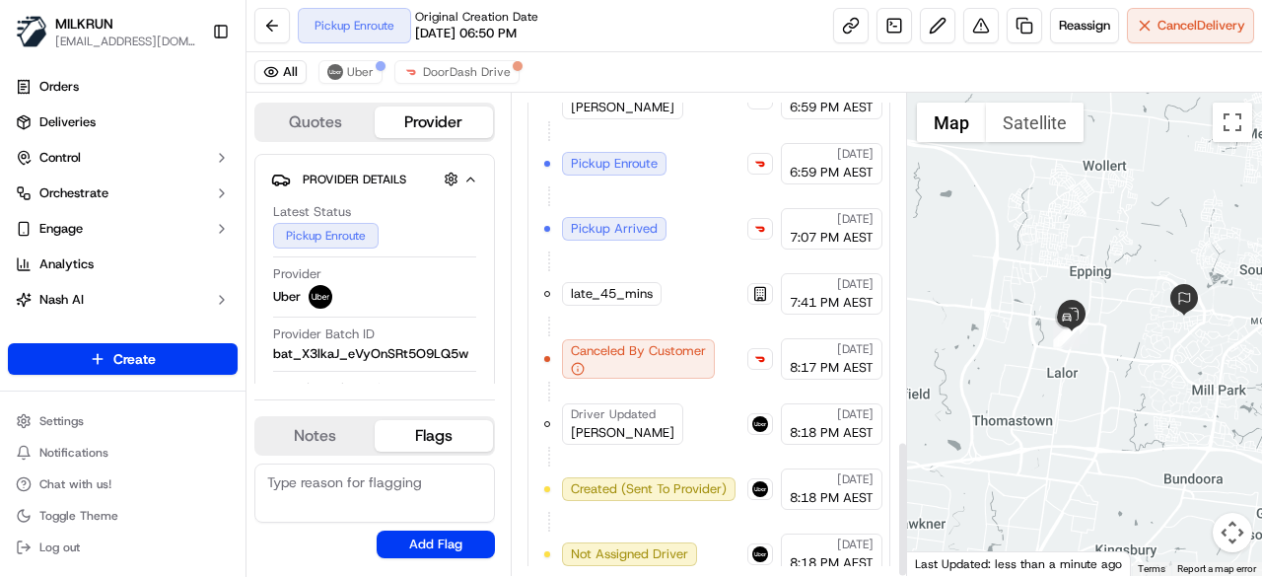
scroll to position [1229, 0]
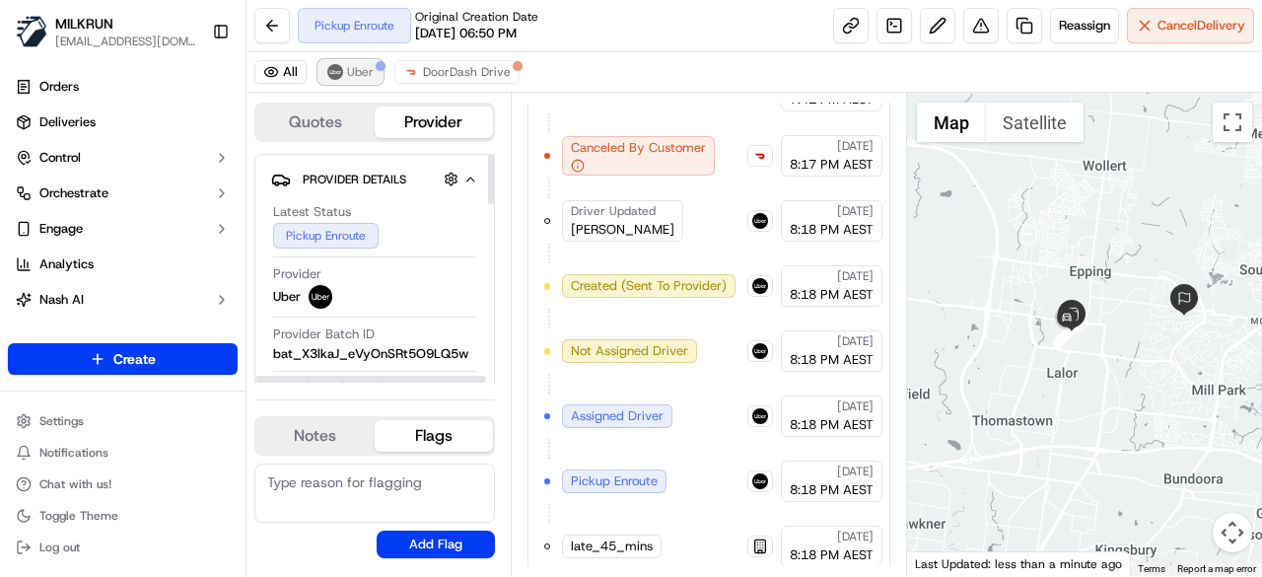
click at [367, 74] on span "Uber" at bounding box center [360, 72] width 27 height 16
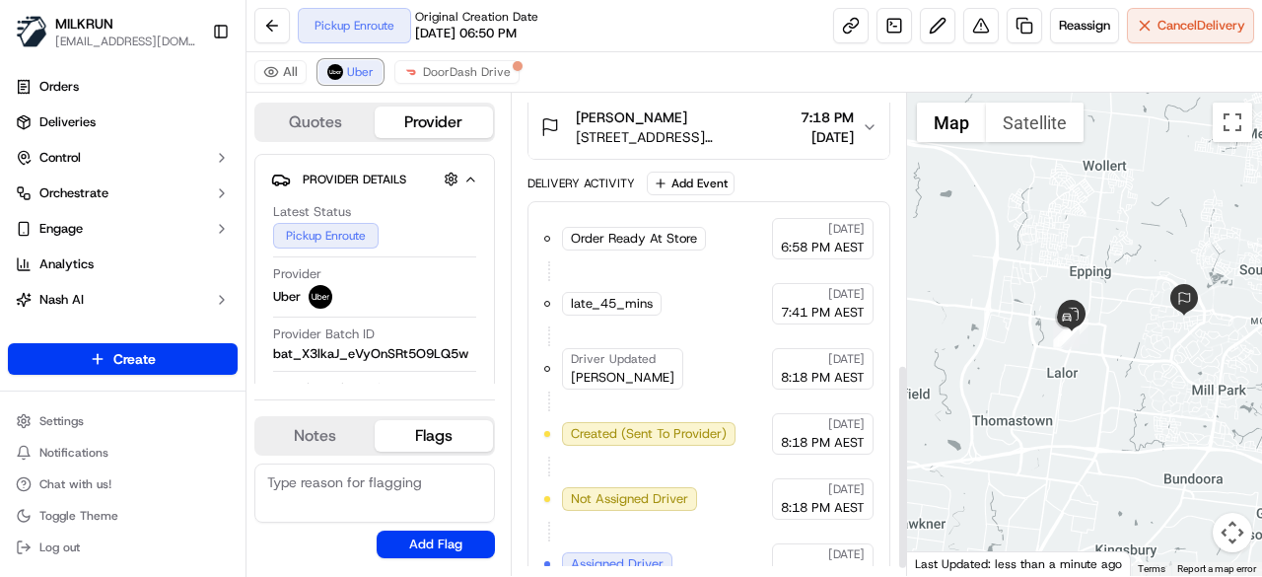
scroll to position [254, 0]
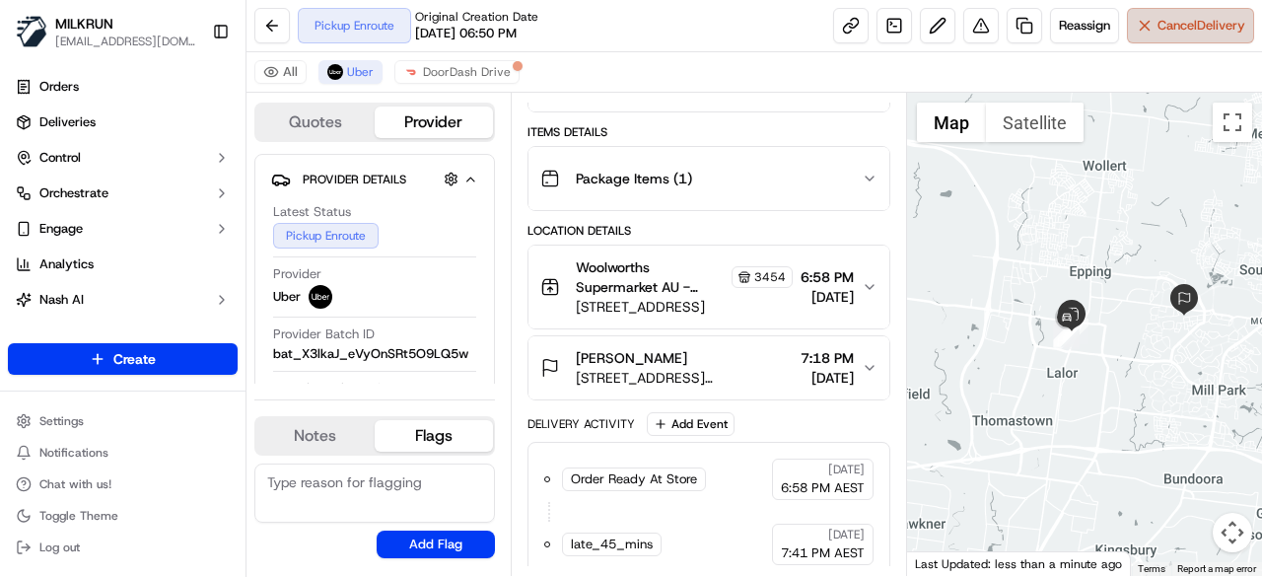
click at [1166, 31] on span "Cancel Delivery" at bounding box center [1202, 26] width 88 height 18
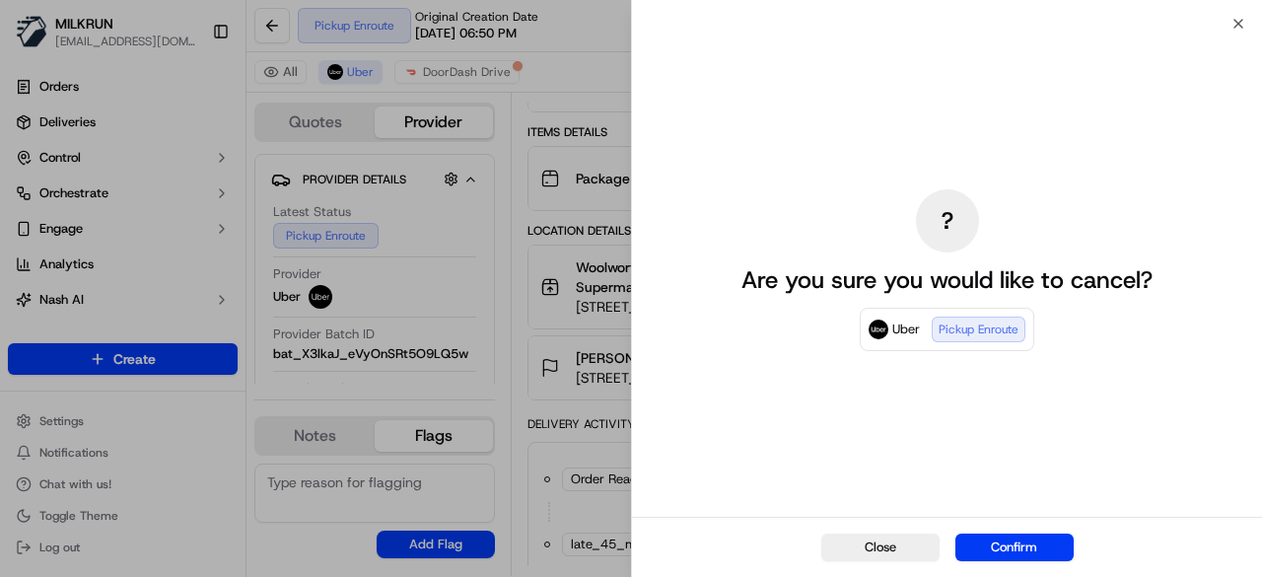
click at [1006, 540] on button "Confirm" at bounding box center [1015, 548] width 118 height 28
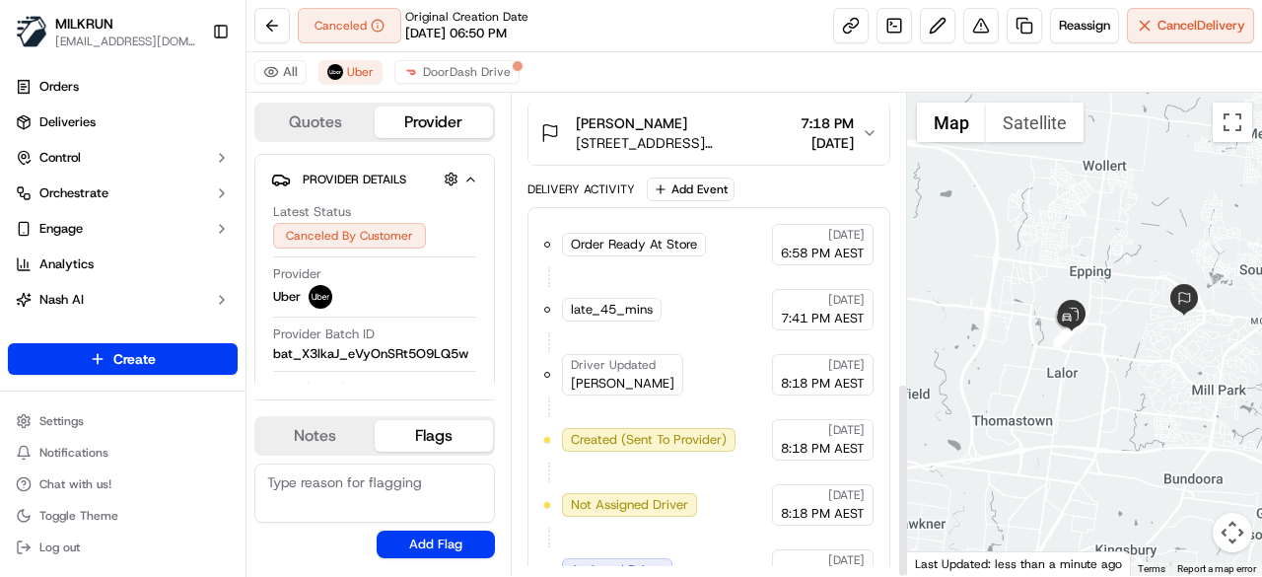
scroll to position [713, 0]
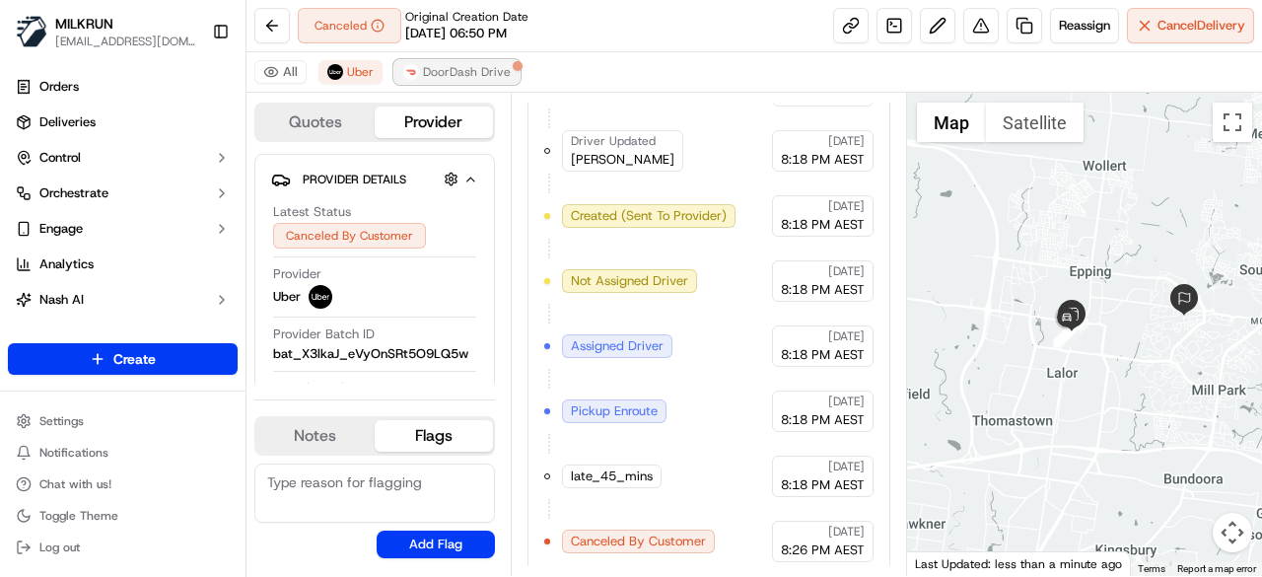
click at [468, 83] on button "DoorDash Drive" at bounding box center [457, 72] width 125 height 24
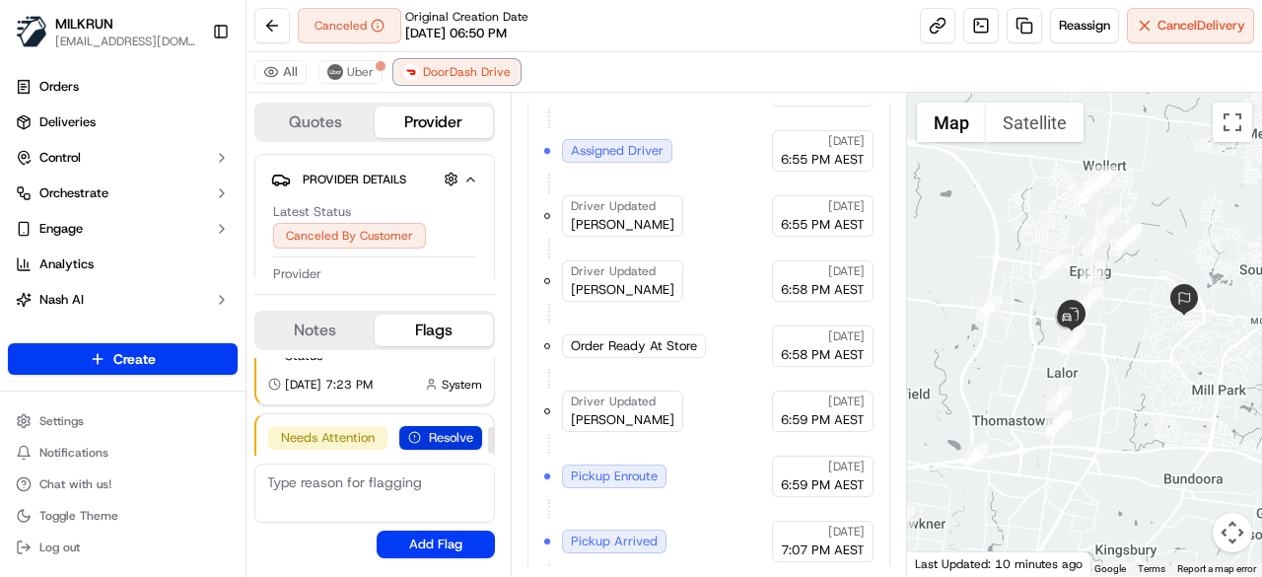
scroll to position [256, 0]
